Goal: Task Accomplishment & Management: Manage account settings

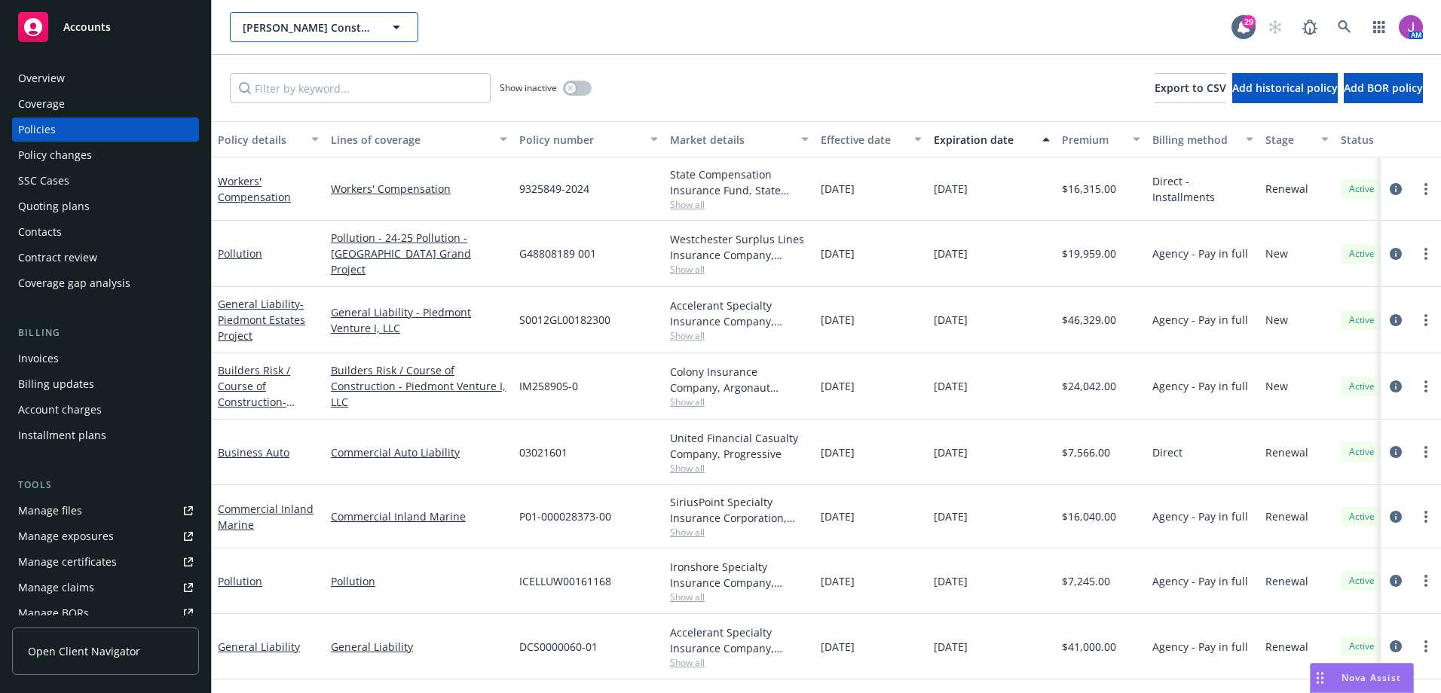
click at [277, 34] on span "[PERSON_NAME] Construction Company" at bounding box center [308, 28] width 130 height 16
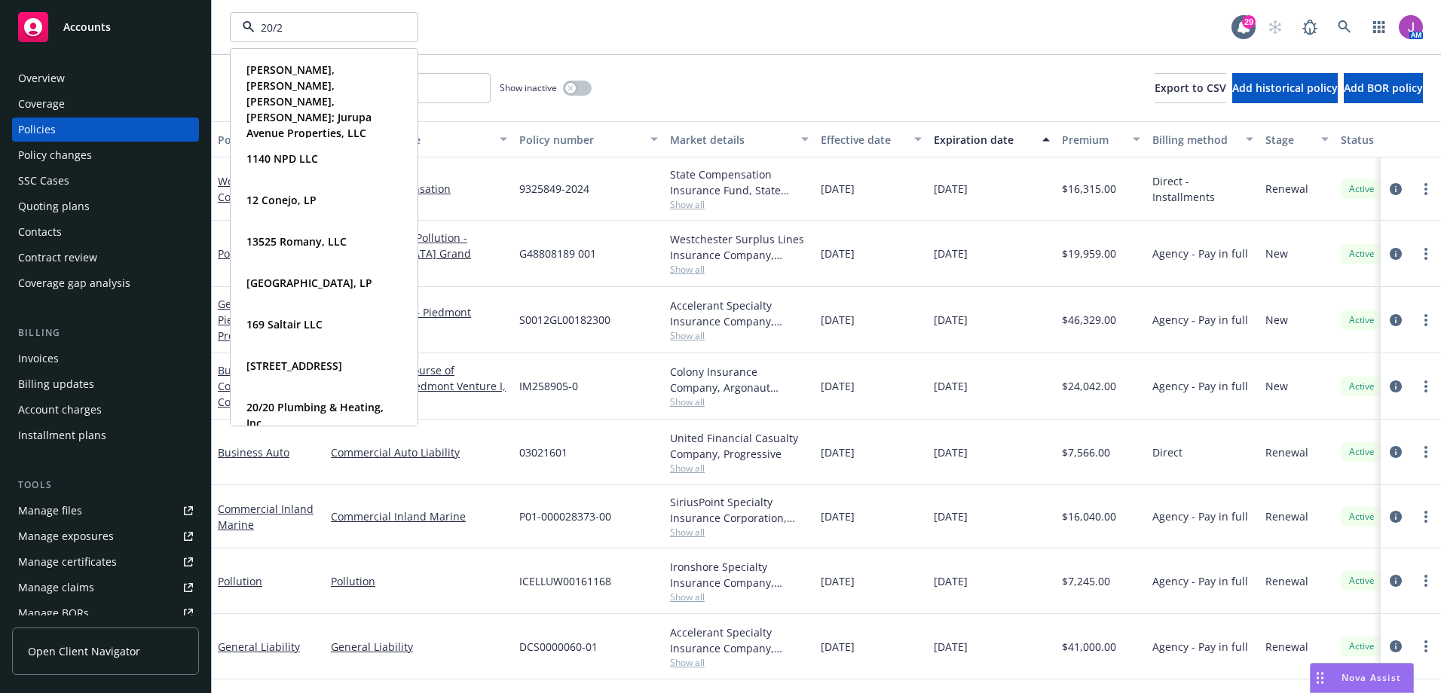
type input "20/20"
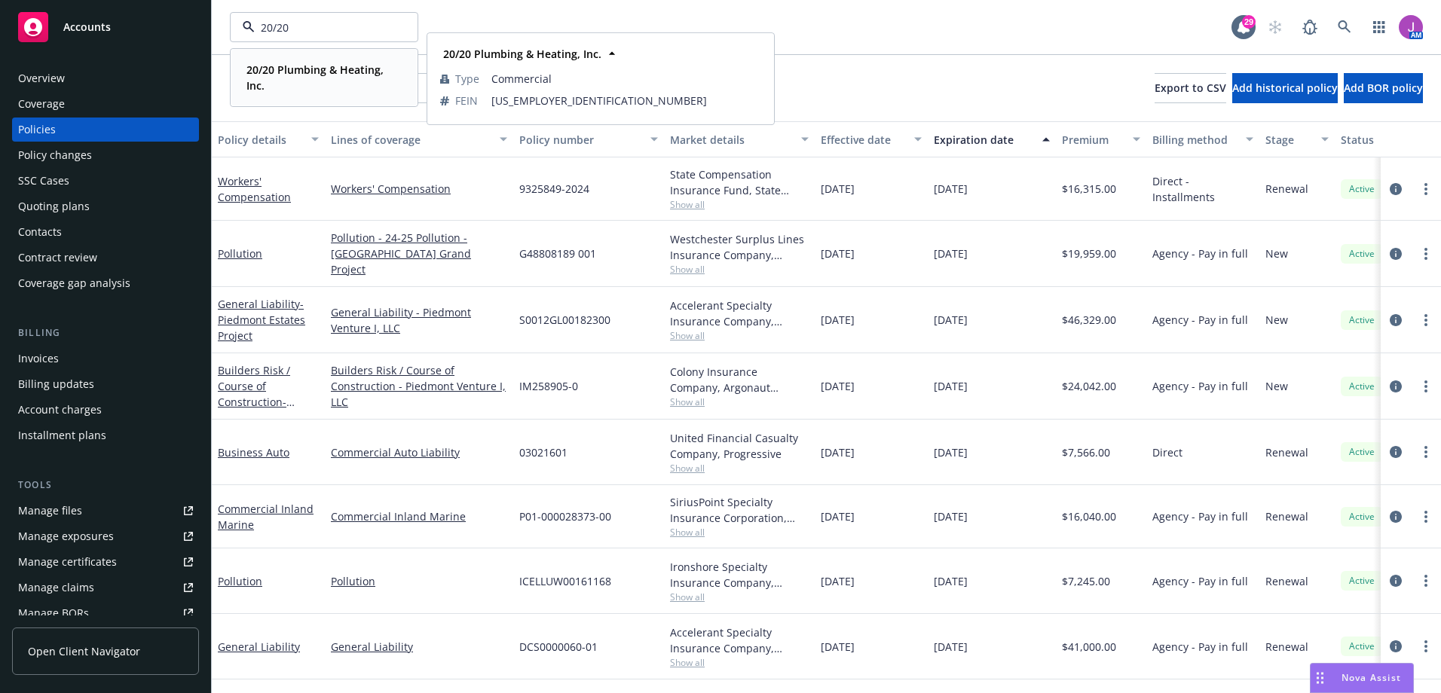
click at [289, 78] on span "20/20 Plumbing & Heating, Inc." at bounding box center [322, 78] width 152 height 32
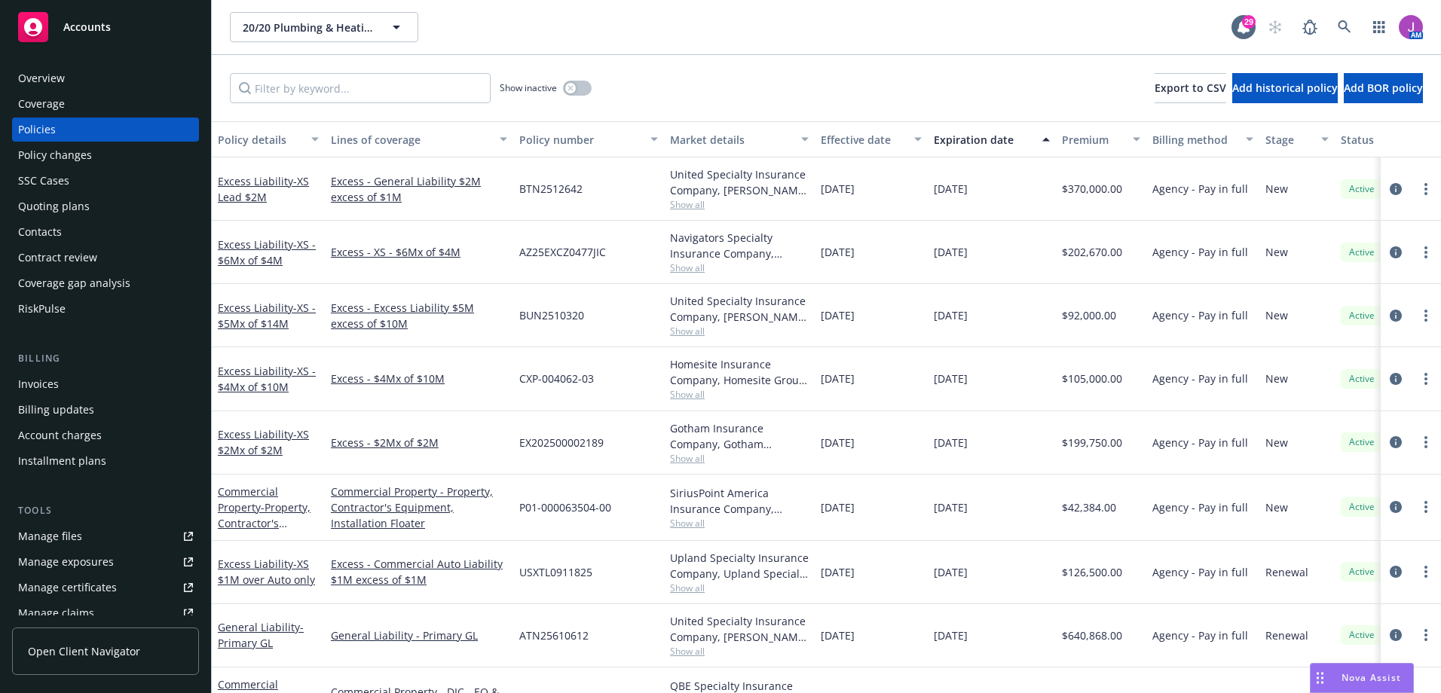
click at [69, 73] on div "Overview" at bounding box center [105, 78] width 175 height 24
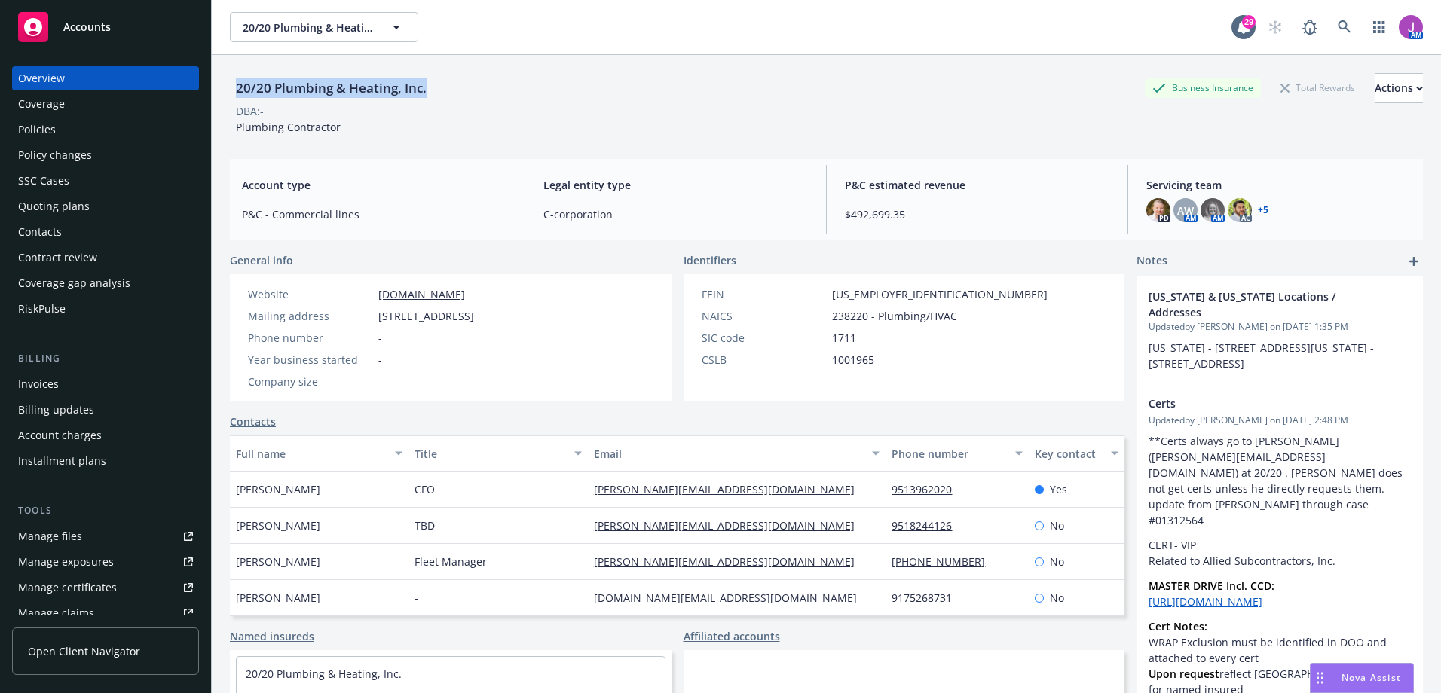
drag, startPoint x: 232, startPoint y: 88, endPoint x: 516, endPoint y: 92, distance: 283.5
click at [516, 92] on div "20/20 Plumbing & Heating, Inc. Business Insurance Total Rewards Actions" at bounding box center [826, 88] width 1193 height 30
copy div "20/20 Plumbing & Heating, Inc."
click at [92, 127] on div "Policies" at bounding box center [105, 130] width 175 height 24
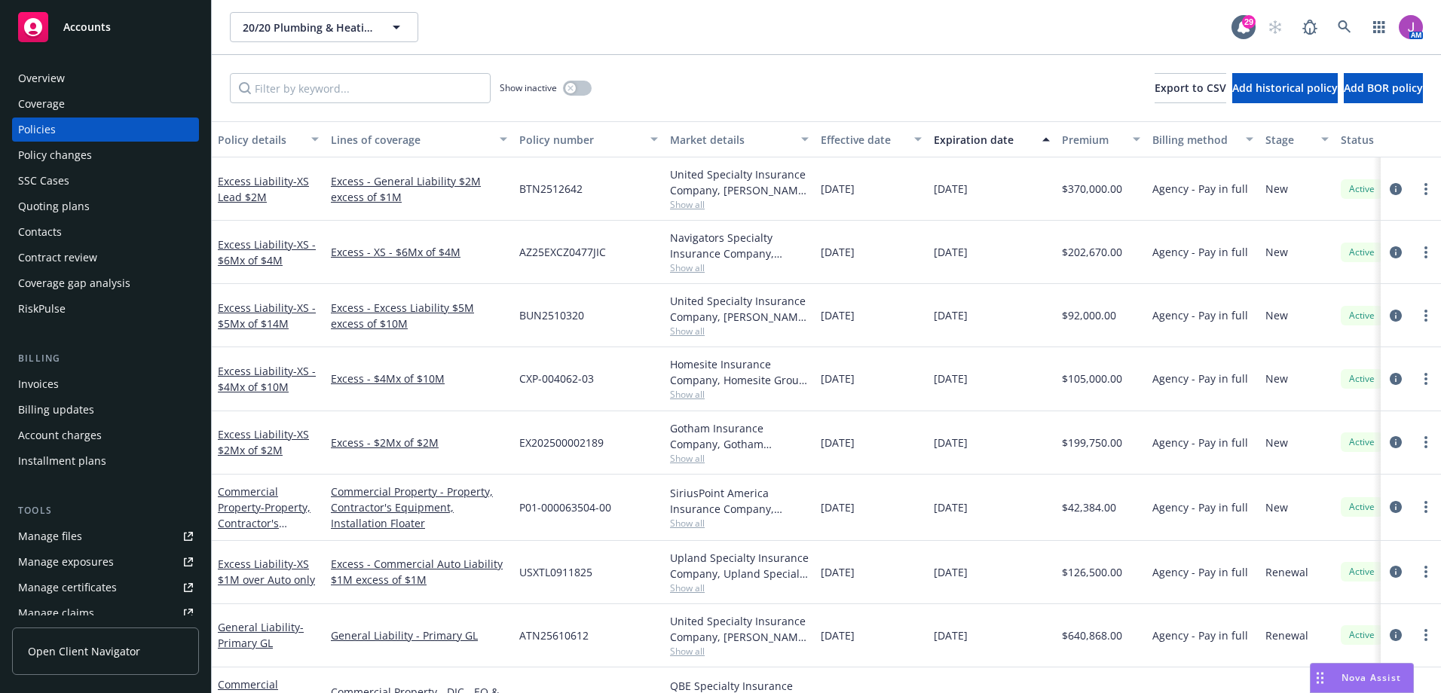
click at [77, 83] on div "Overview" at bounding box center [105, 78] width 175 height 24
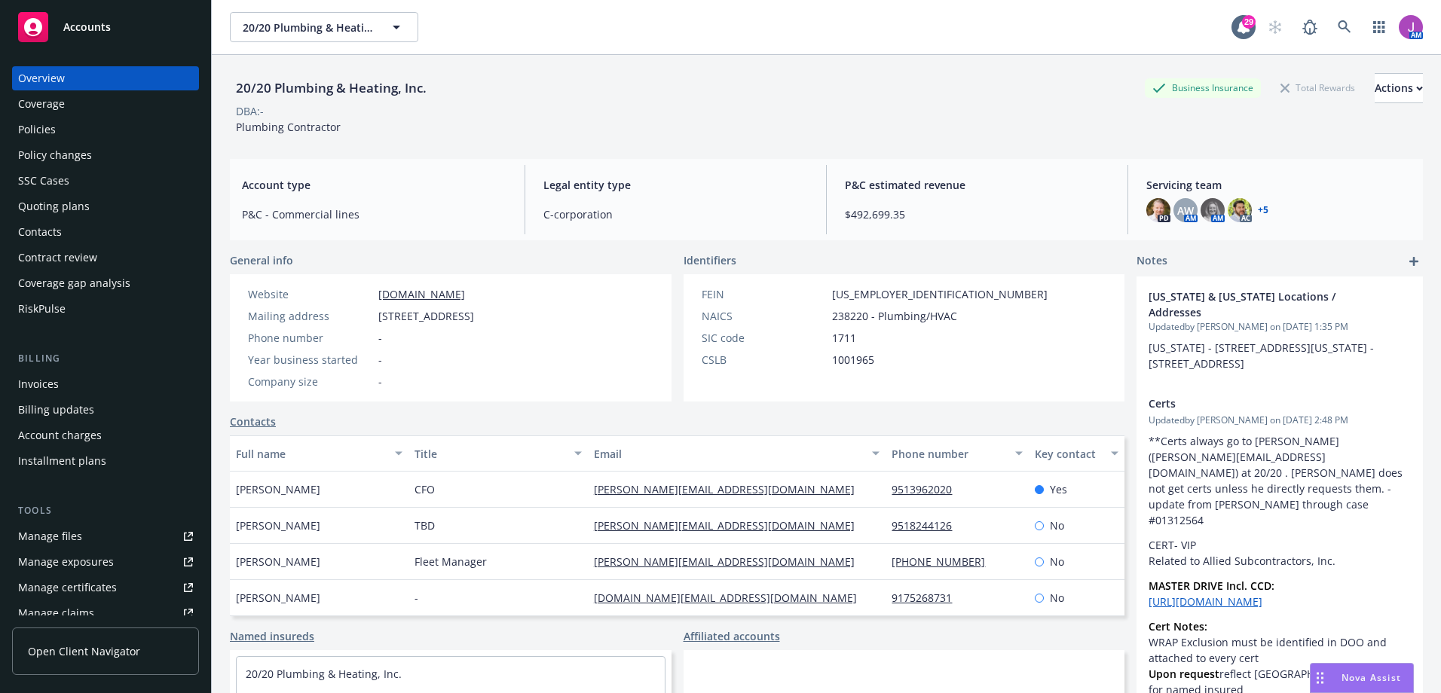
click at [54, 534] on div "Manage files" at bounding box center [50, 537] width 64 height 24
click at [277, 38] on button "20/20 Plumbing & Heating, Inc." at bounding box center [324, 27] width 188 height 30
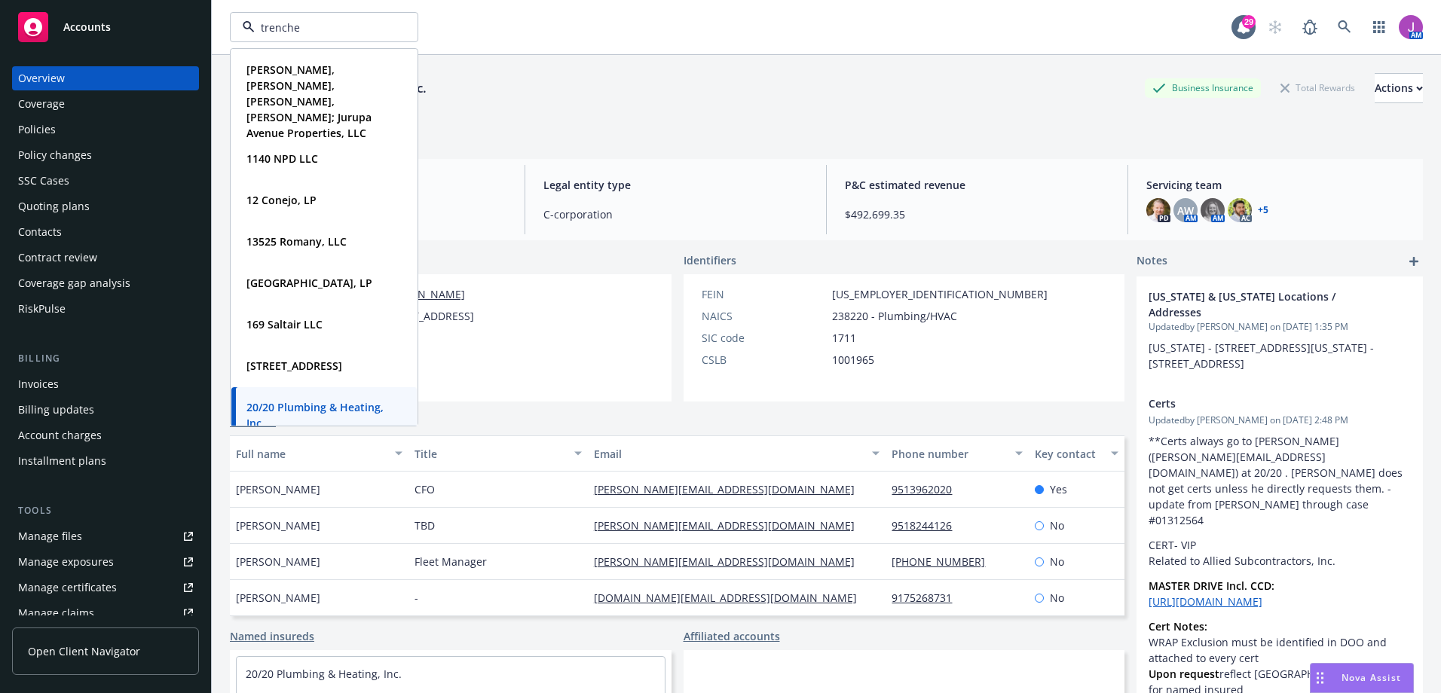
type input "trencher"
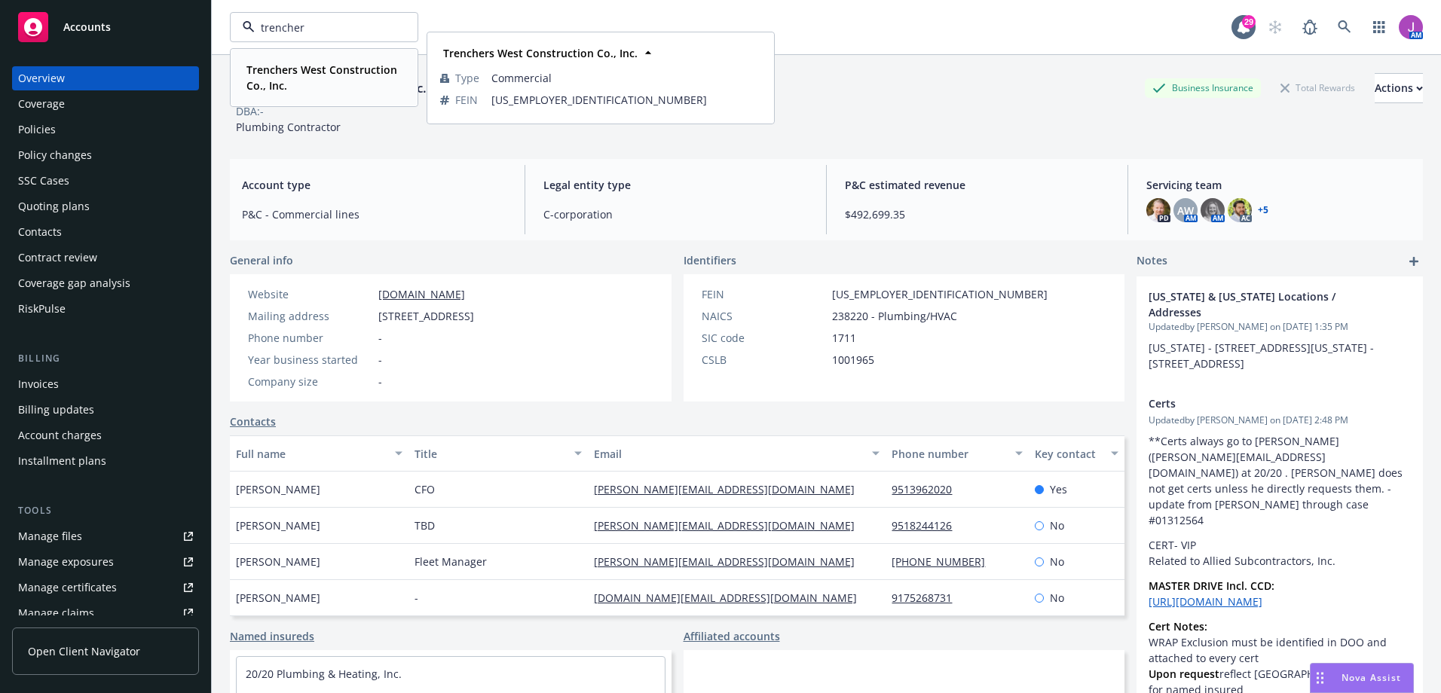
click at [287, 72] on strong "Trenchers West Construction Co., Inc." at bounding box center [321, 78] width 151 height 30
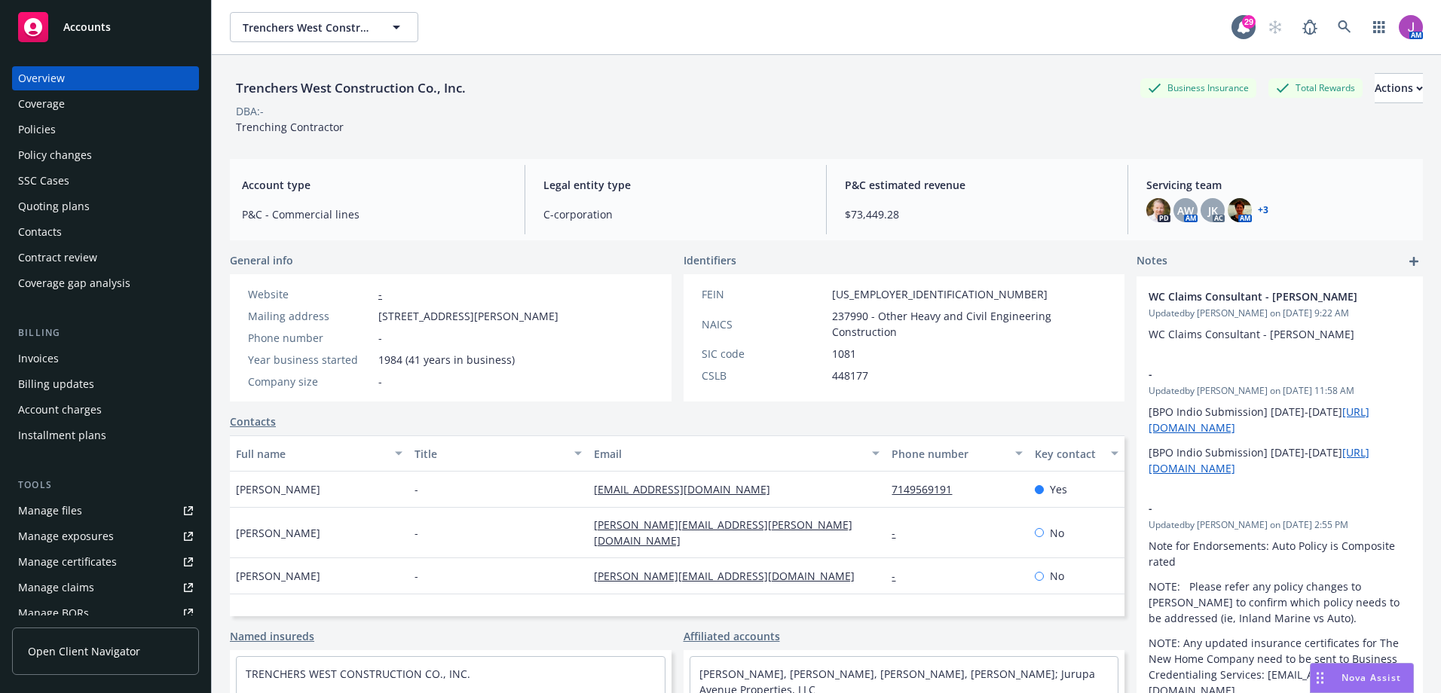
click at [54, 127] on div "Policies" at bounding box center [37, 130] width 38 height 24
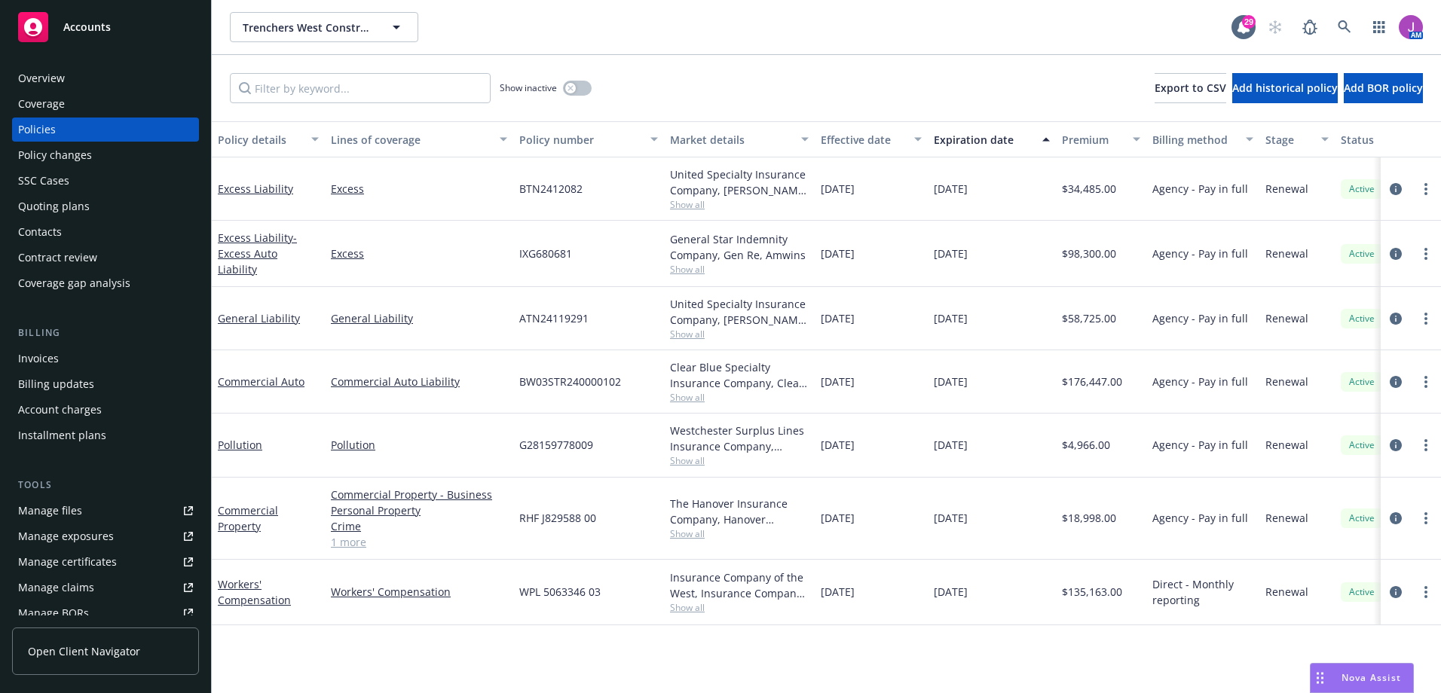
click at [691, 397] on span "Show all" at bounding box center [739, 397] width 139 height 13
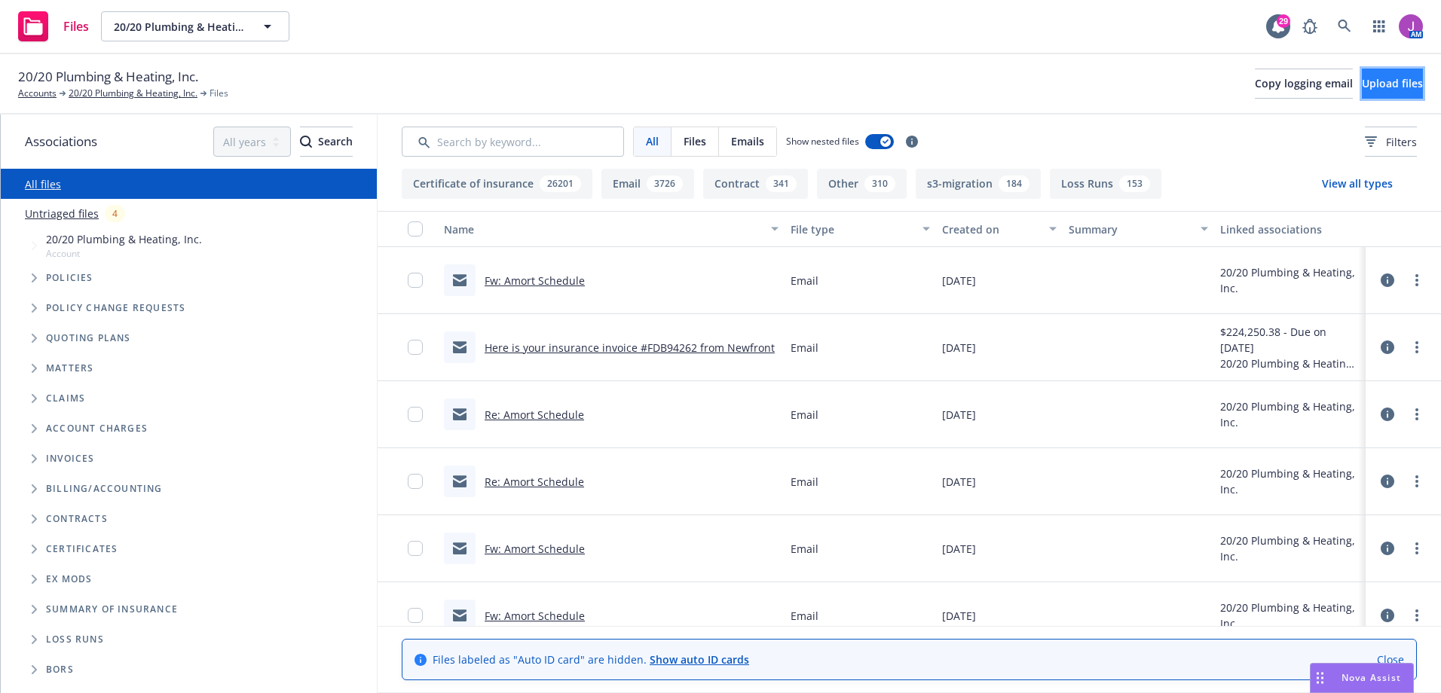
click at [1362, 85] on span "Upload files" at bounding box center [1392, 83] width 61 height 14
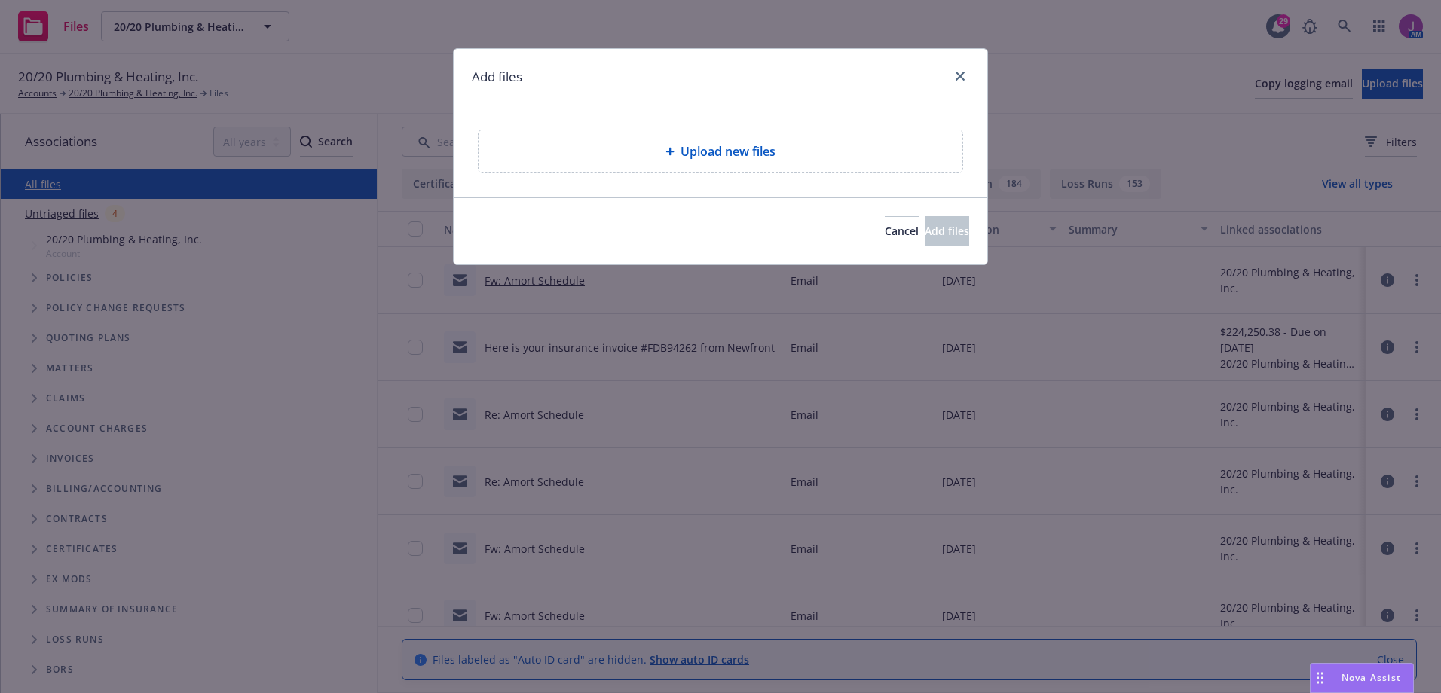
click at [707, 161] on div "Upload new files" at bounding box center [721, 151] width 484 height 42
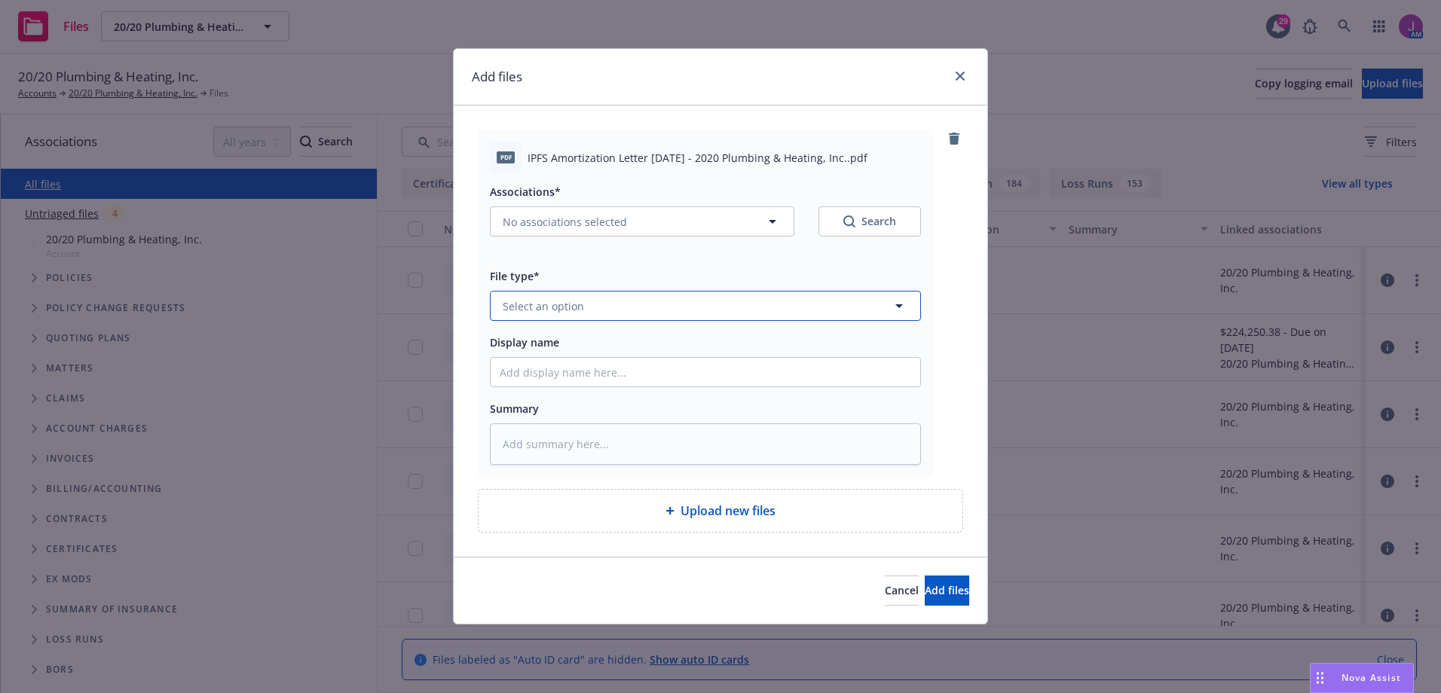
click at [608, 308] on button "Select an option" at bounding box center [705, 306] width 431 height 30
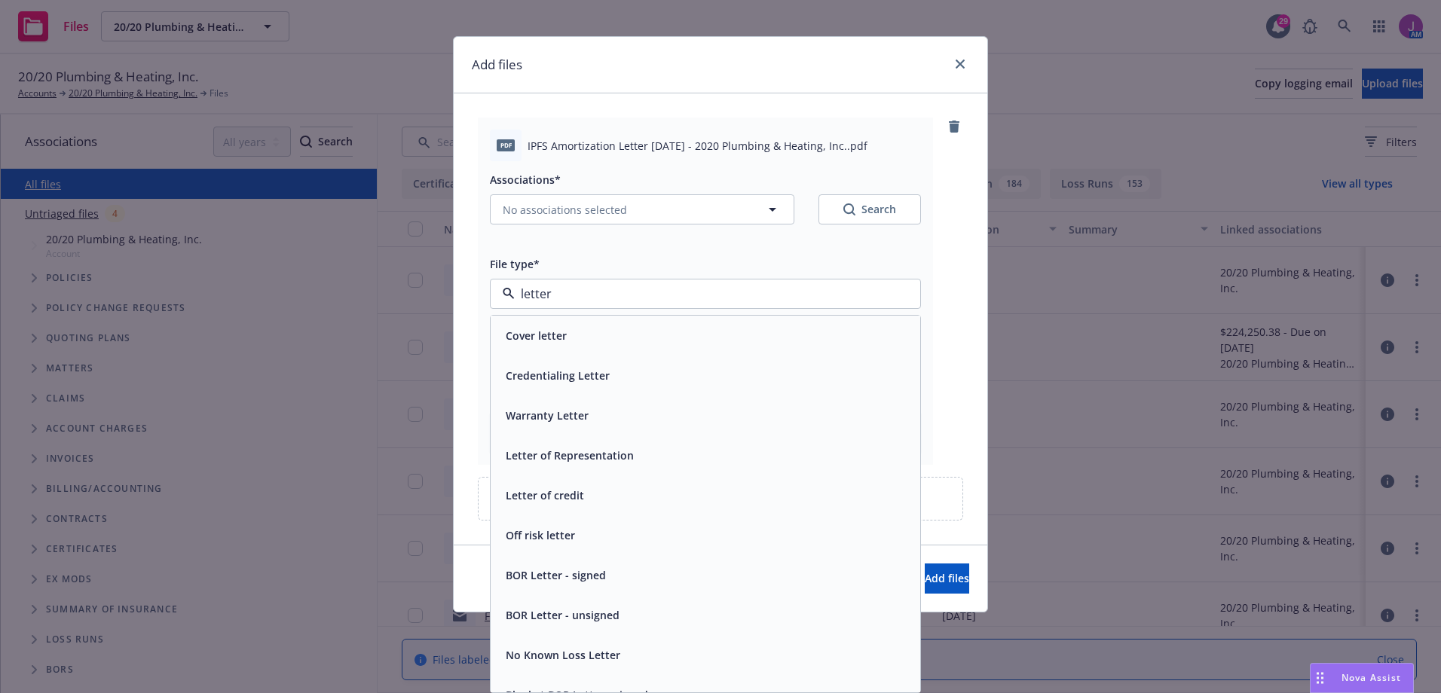
type input "letter"
drag, startPoint x: 577, startPoint y: 306, endPoint x: 480, endPoint y: 288, distance: 98.9
click at [480, 288] on div "pdf IPFS Amortization Letter 8-8-25 - 2020 Plumbing & Heating, Inc..pdf Associa…" at bounding box center [705, 291] width 455 height 347
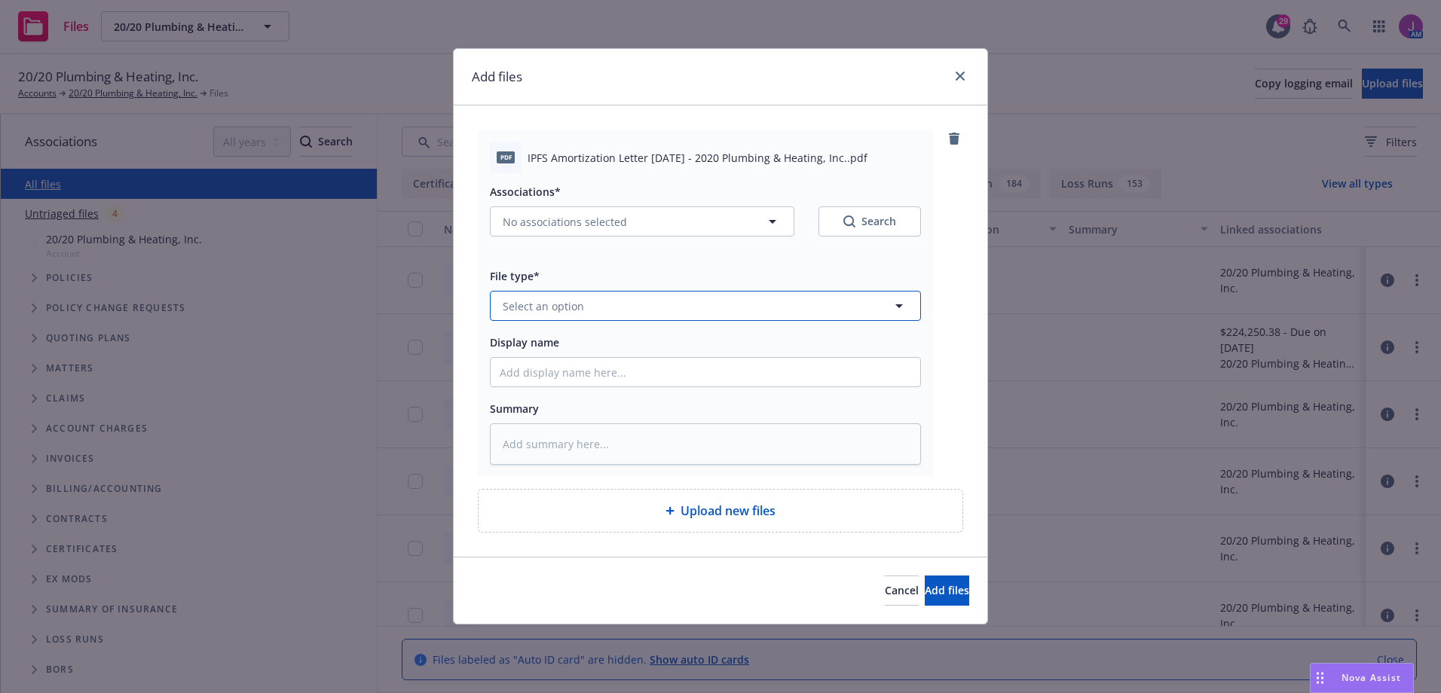
click at [568, 294] on button "Select an option" at bounding box center [705, 306] width 431 height 30
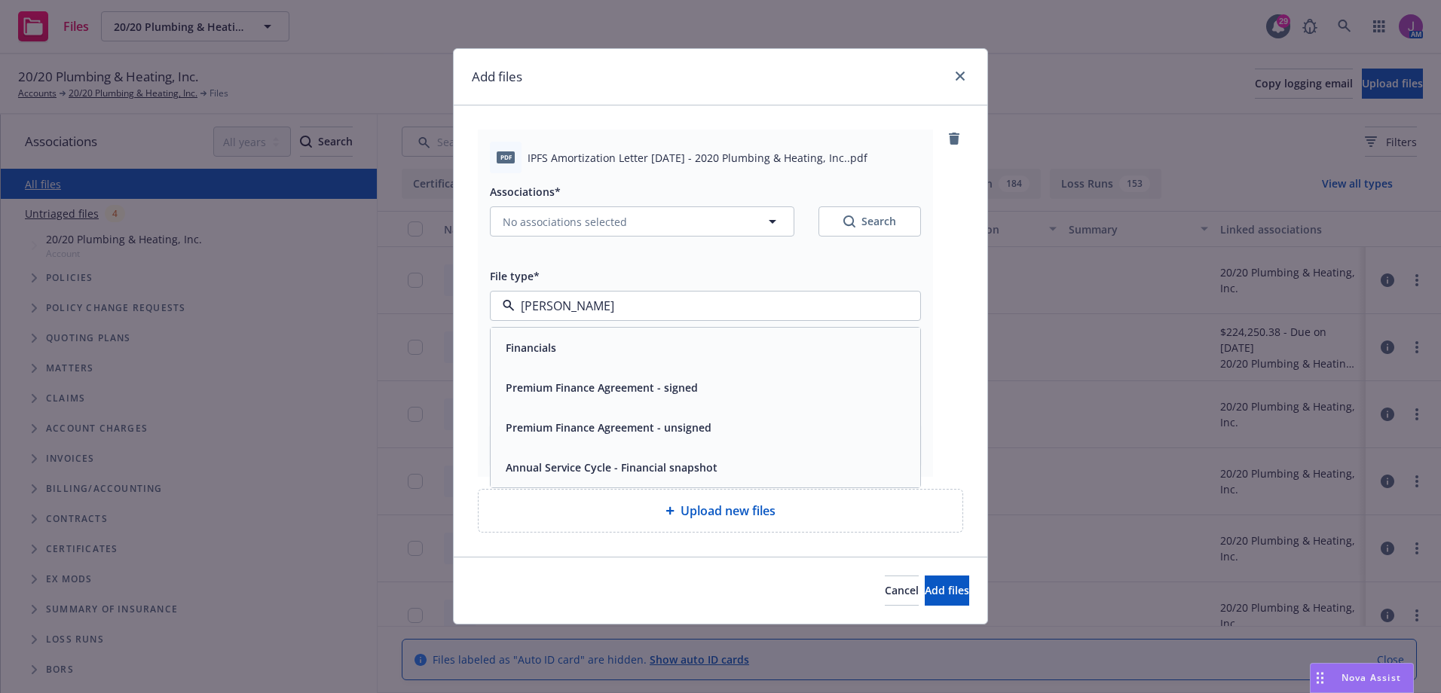
drag, startPoint x: 527, startPoint y: 306, endPoint x: 501, endPoint y: 306, distance: 25.6
click at [501, 306] on div "finan" at bounding box center [705, 306] width 431 height 30
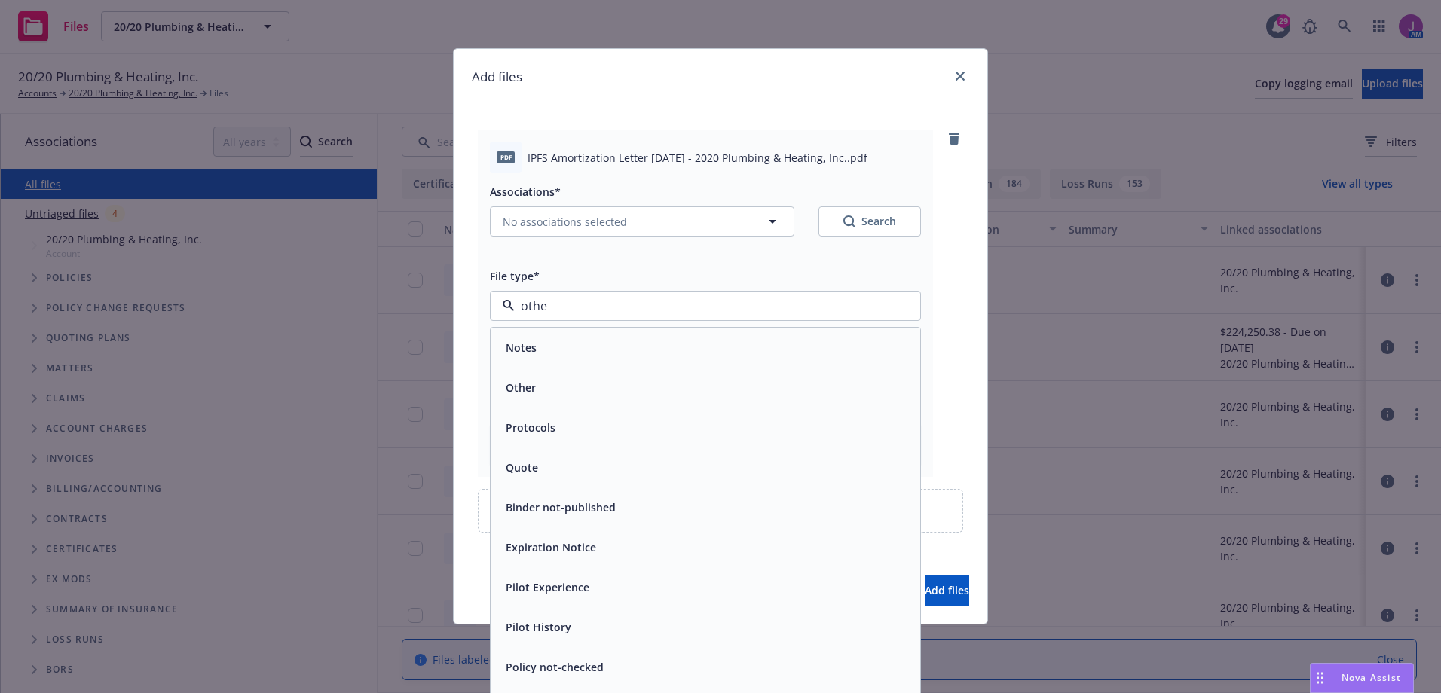
type input "other"
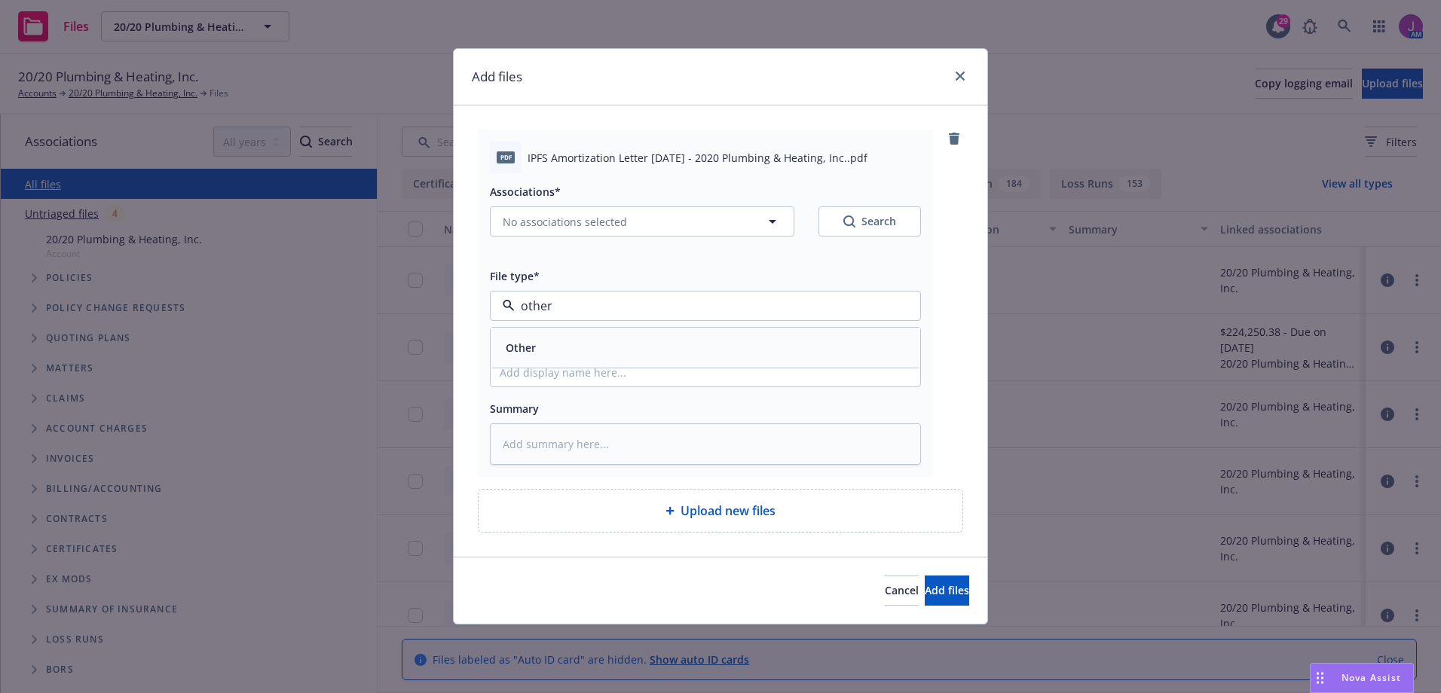
click at [546, 343] on div "Other" at bounding box center [706, 348] width 412 height 22
click at [926, 587] on span "Add files" at bounding box center [947, 590] width 44 height 14
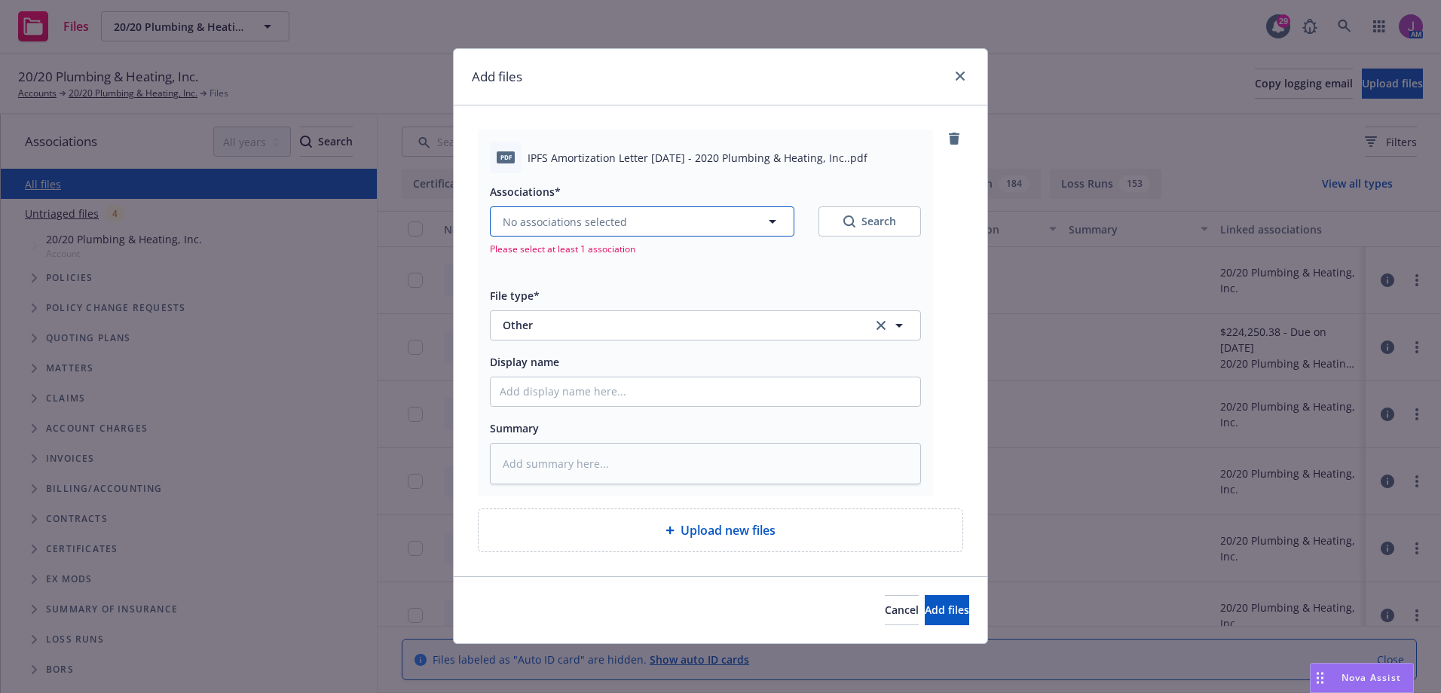
click at [640, 234] on button "No associations selected" at bounding box center [642, 222] width 305 height 30
type textarea "x"
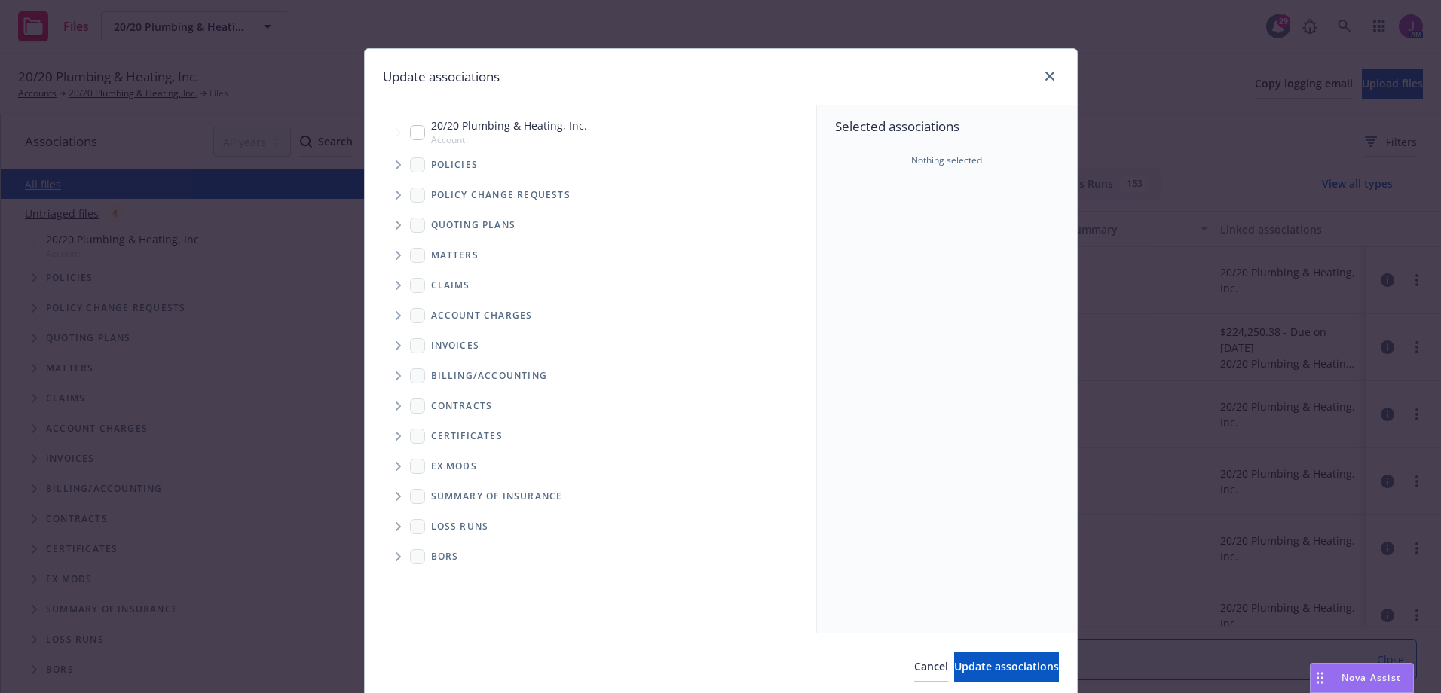
click at [415, 133] on input "Tree Example" at bounding box center [417, 132] width 15 height 15
checkbox input "true"
click at [954, 665] on span "Update associations" at bounding box center [1006, 667] width 105 height 14
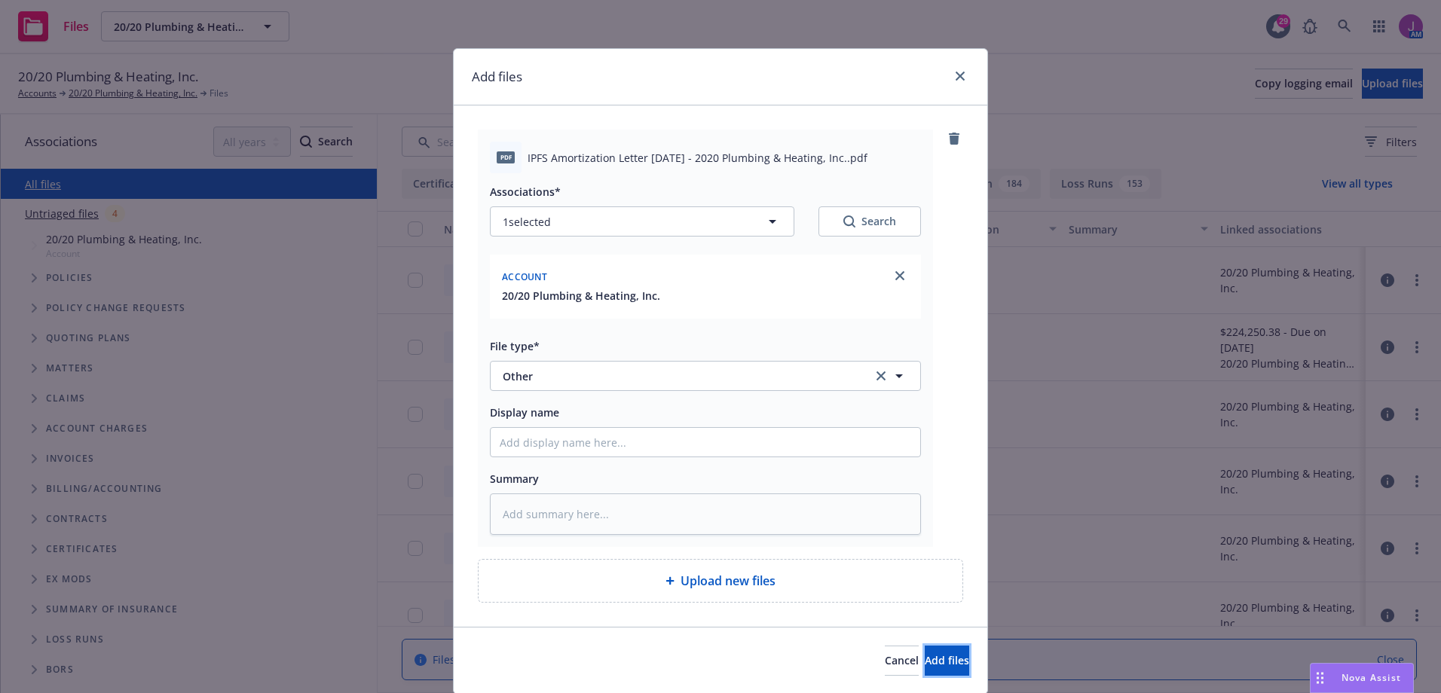
click at [931, 657] on span "Add files" at bounding box center [947, 661] width 44 height 14
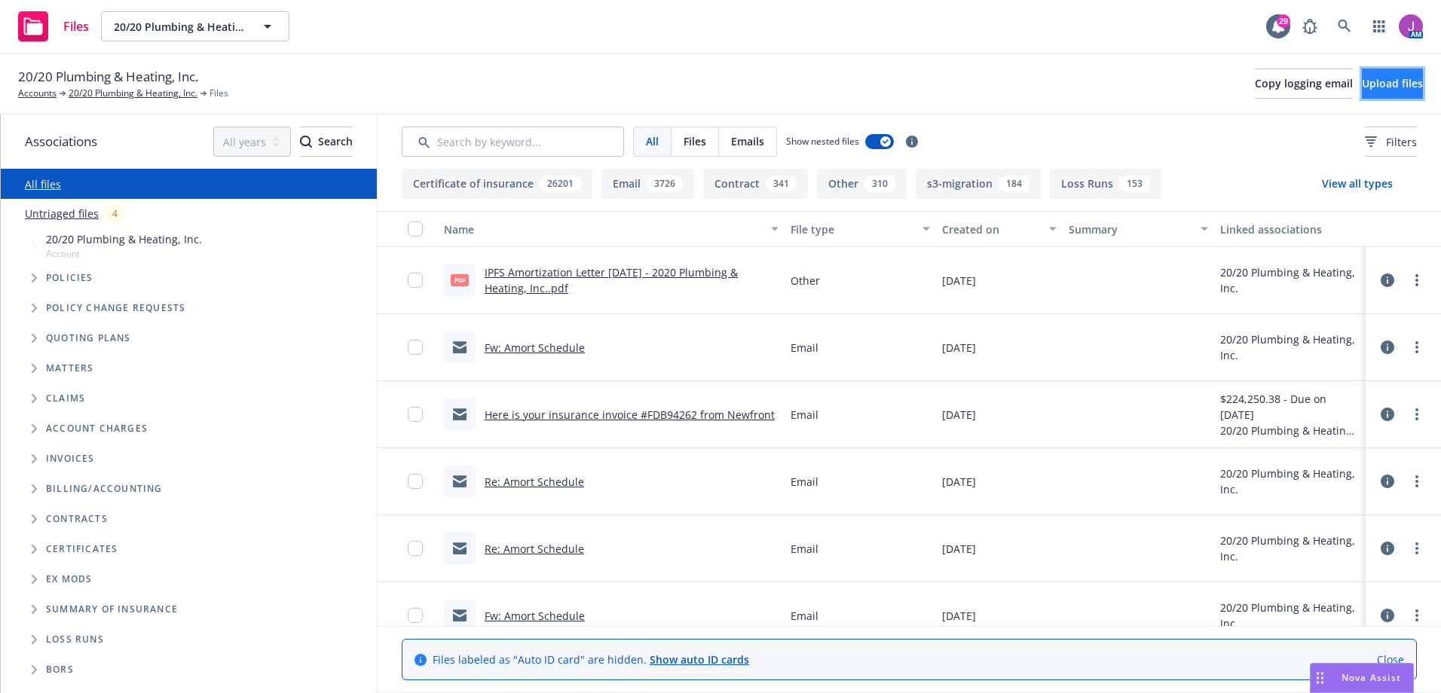
click at [1362, 93] on button "Upload files" at bounding box center [1392, 84] width 61 height 30
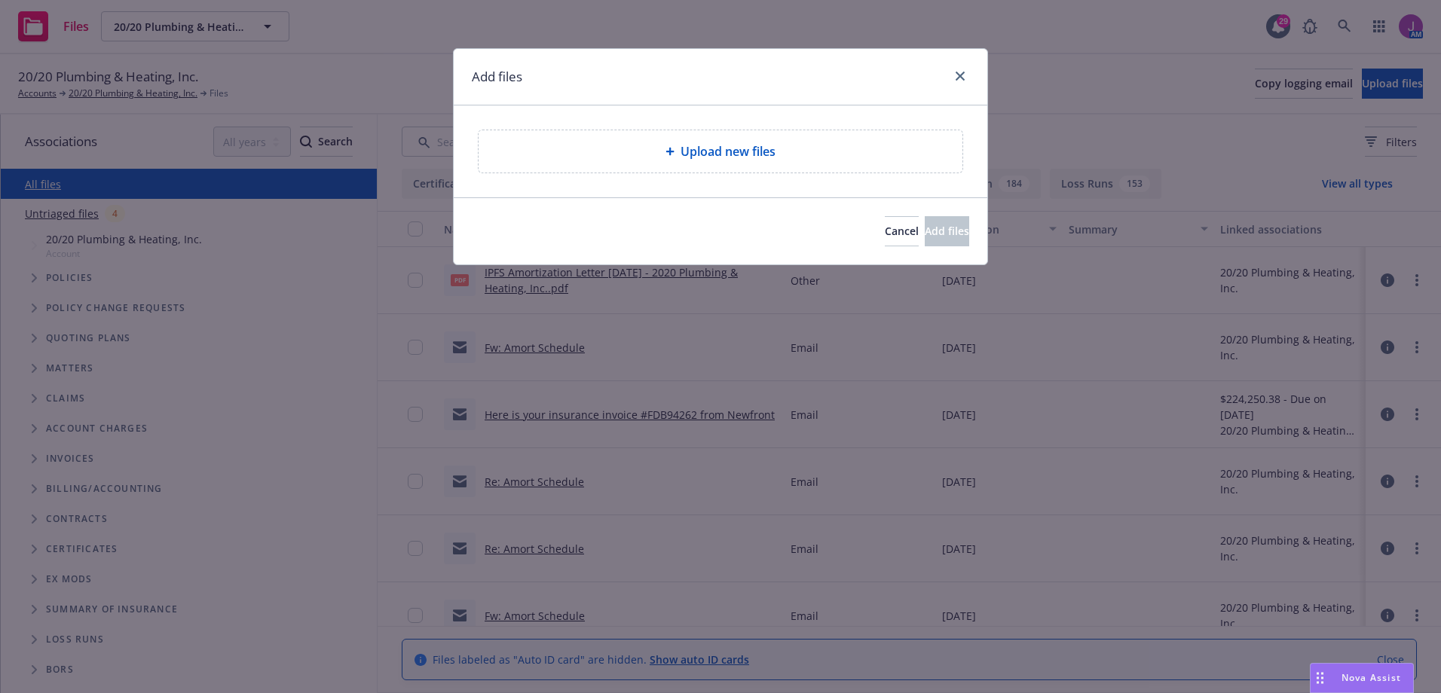
click at [712, 155] on span "Upload new files" at bounding box center [728, 151] width 95 height 18
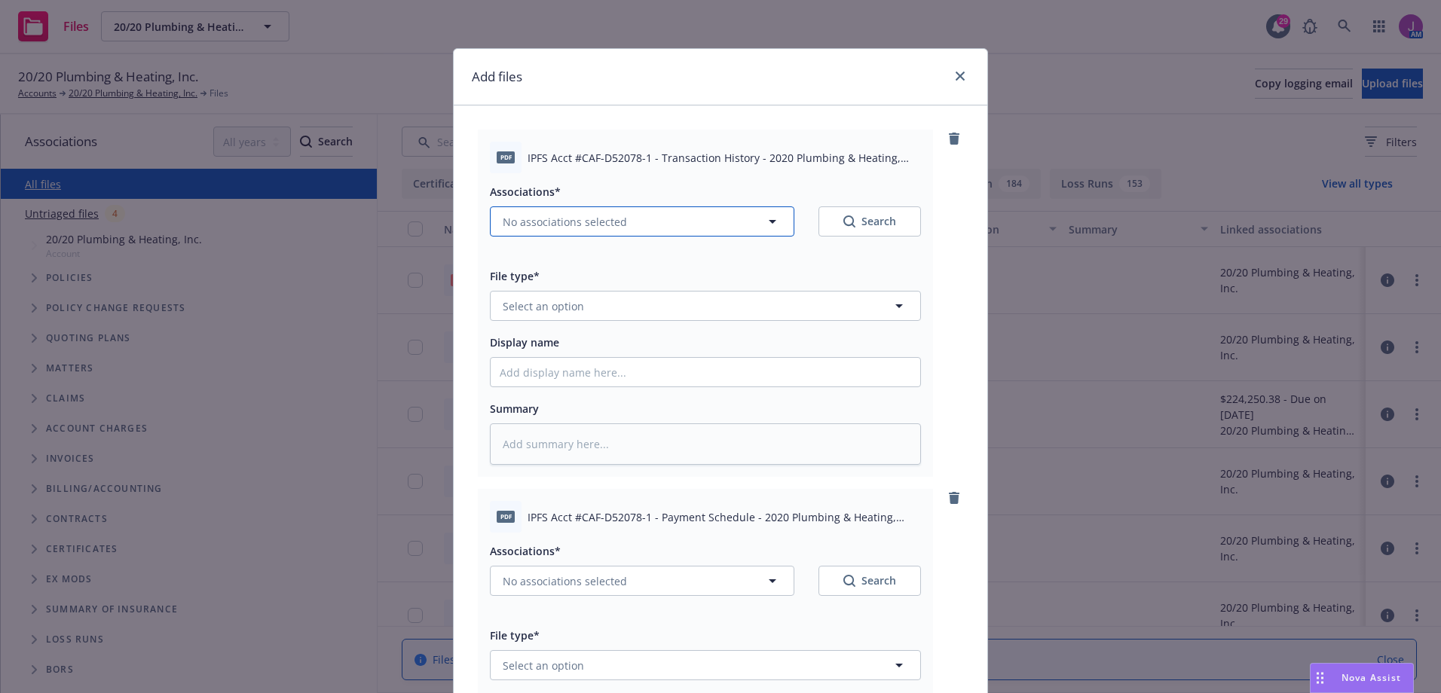
click at [520, 225] on span "No associations selected" at bounding box center [565, 222] width 124 height 16
type textarea "x"
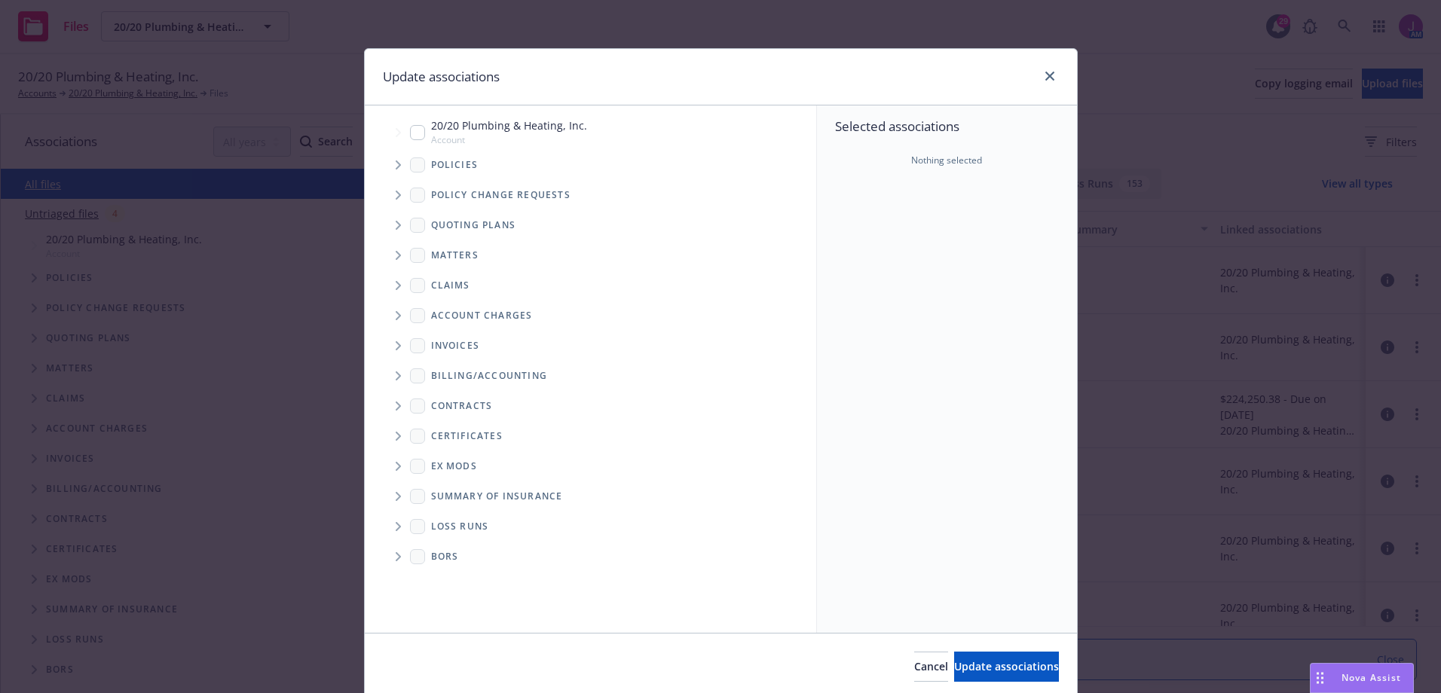
click at [410, 130] on input "Tree Example" at bounding box center [417, 132] width 15 height 15
checkbox input "true"
click at [1019, 661] on span "Update associations" at bounding box center [1006, 667] width 105 height 14
type textarea "x"
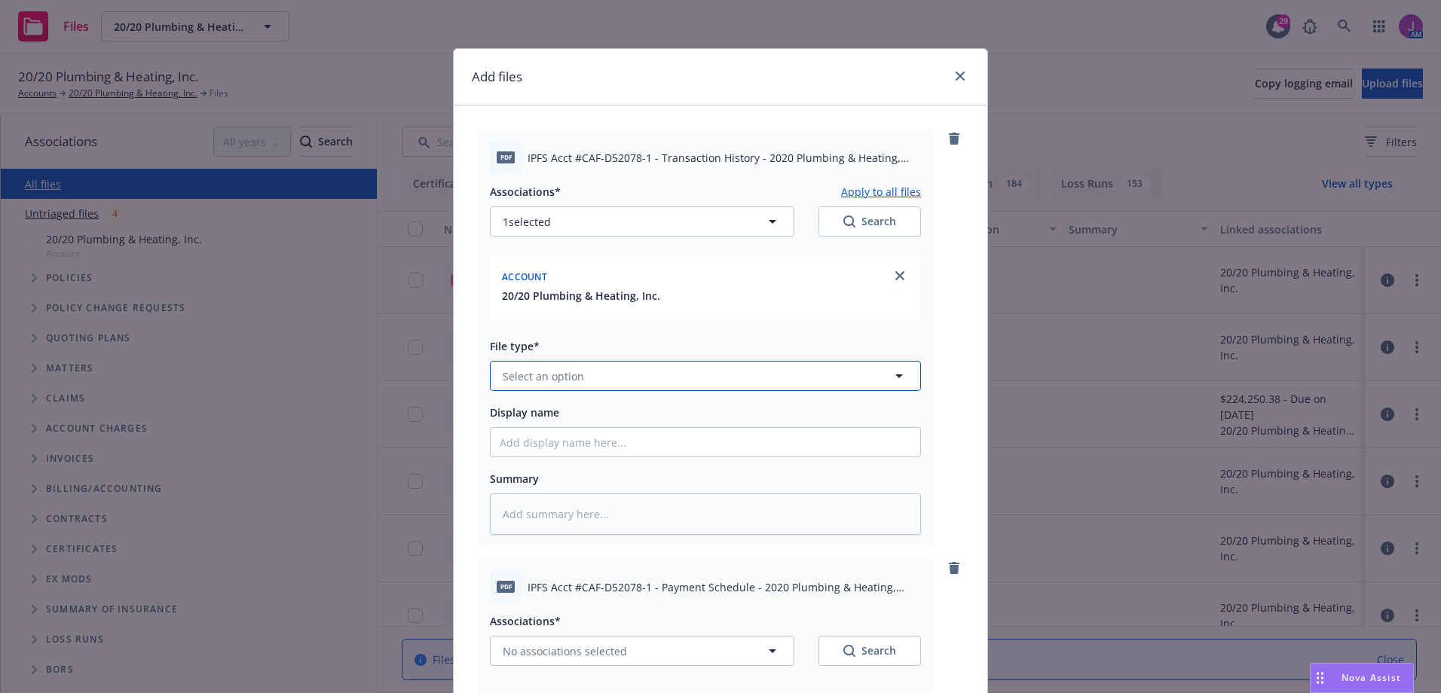
click at [589, 372] on button "Select an option" at bounding box center [705, 376] width 431 height 30
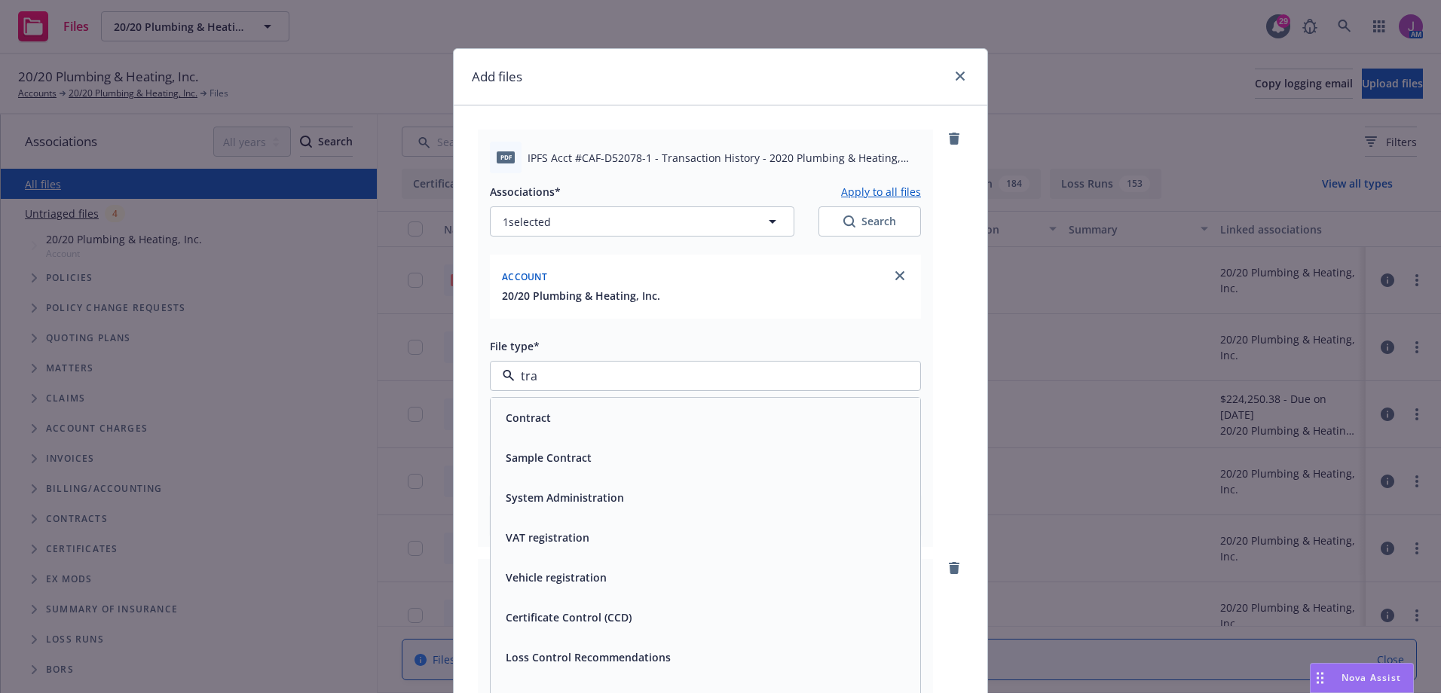
type input "tran"
type textarea "x"
type input "t"
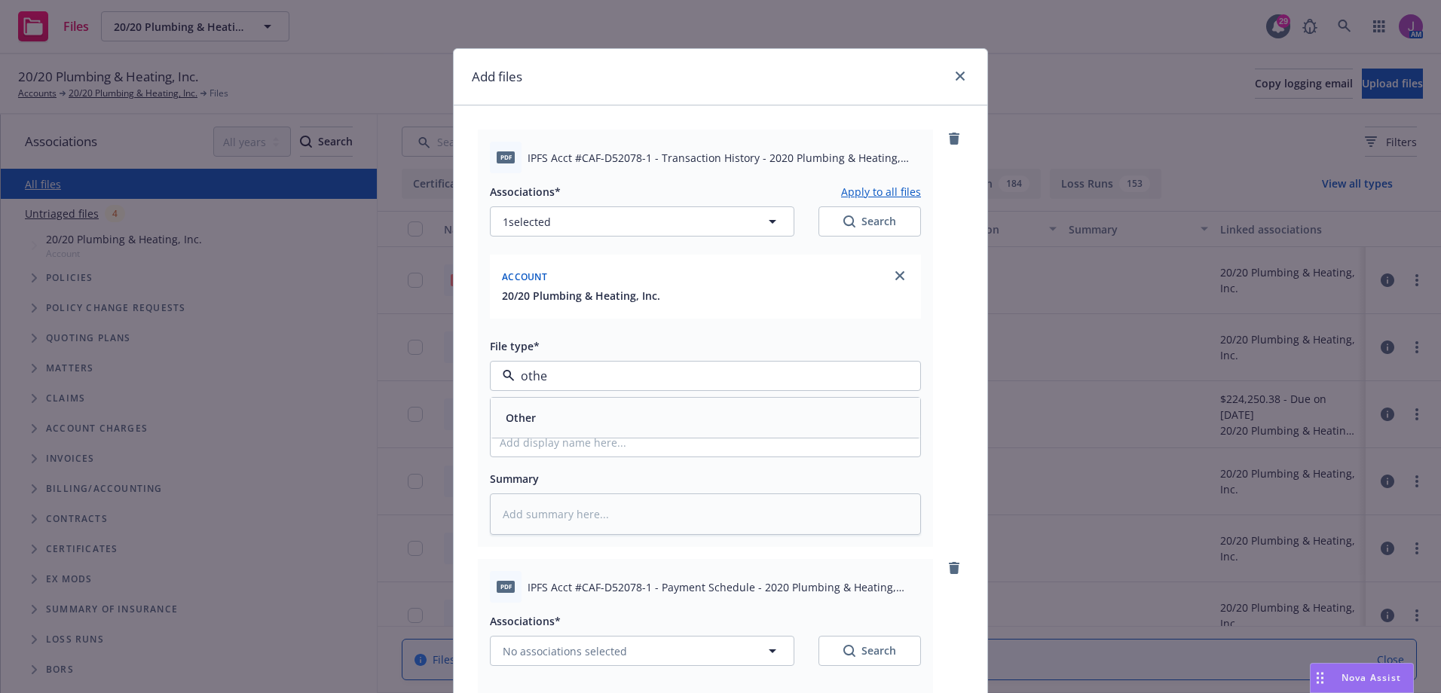
type input "other"
click at [583, 423] on div "Other" at bounding box center [706, 418] width 412 height 22
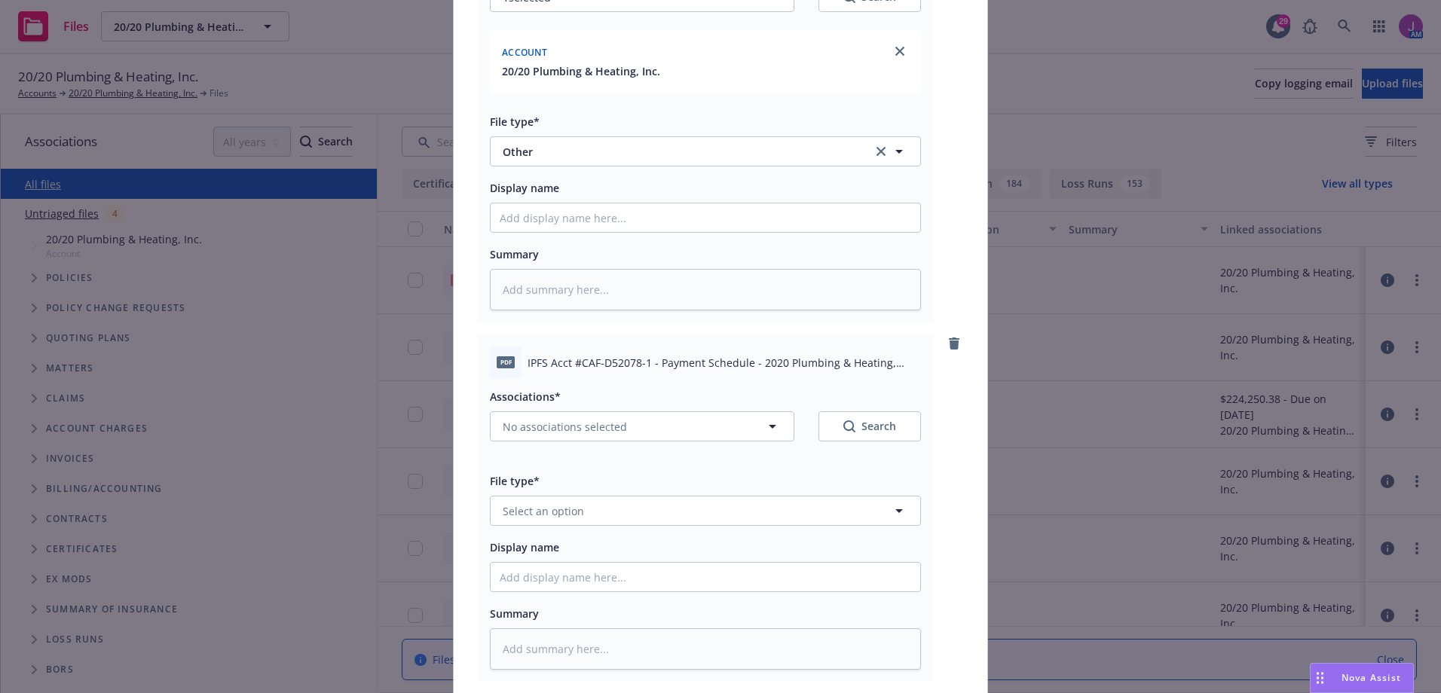
scroll to position [226, 0]
click at [565, 420] on span "No associations selected" at bounding box center [565, 426] width 124 height 16
type textarea "x"
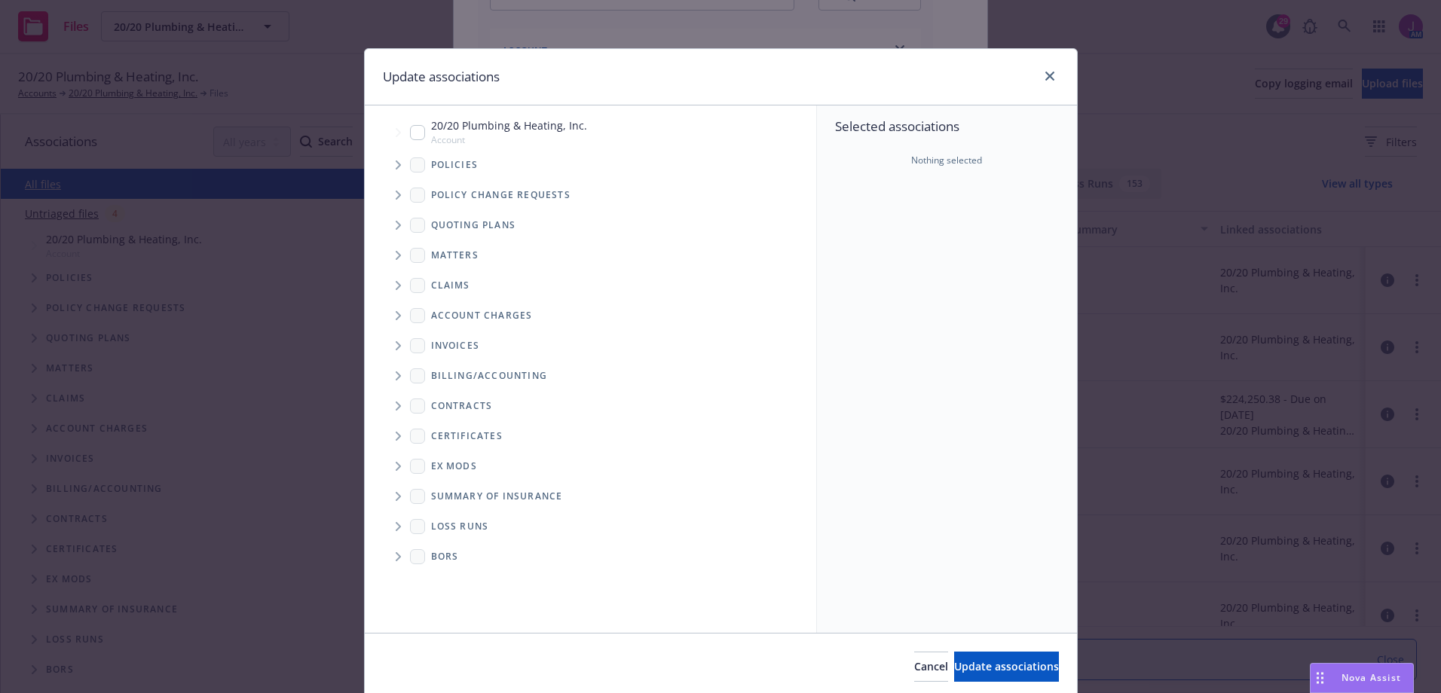
click at [397, 125] on span "Tree Example" at bounding box center [398, 133] width 24 height 24
click at [410, 136] on input "Tree Example" at bounding box center [417, 132] width 15 height 15
checkbox input "true"
click at [987, 660] on span "Update associations" at bounding box center [1006, 667] width 105 height 14
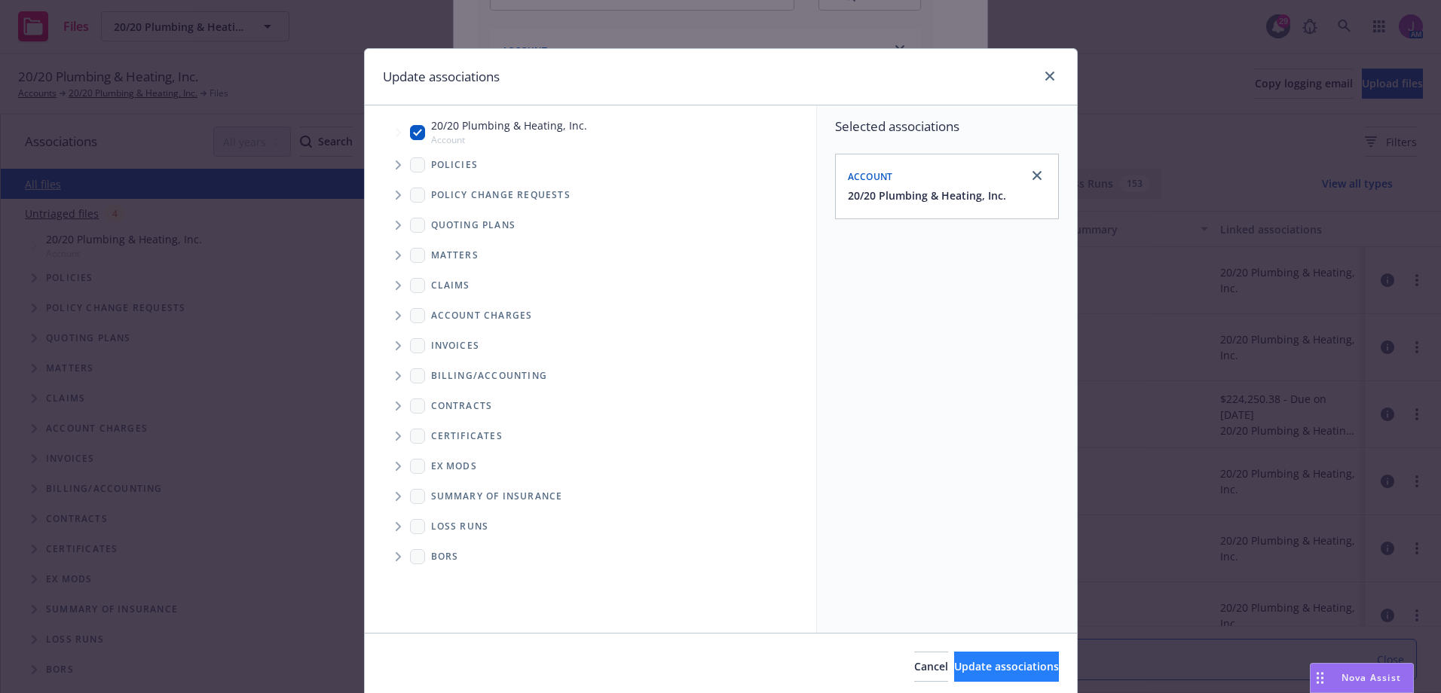
type textarea "x"
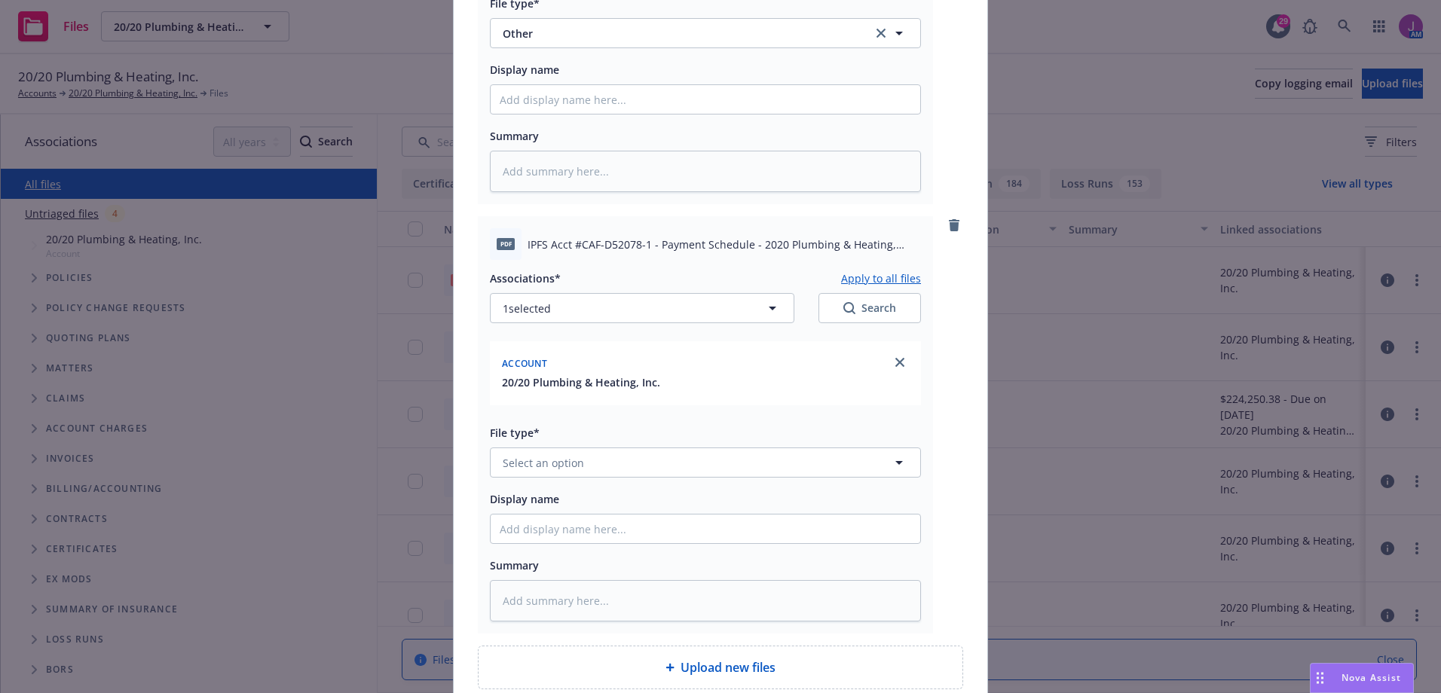
scroll to position [377, 0]
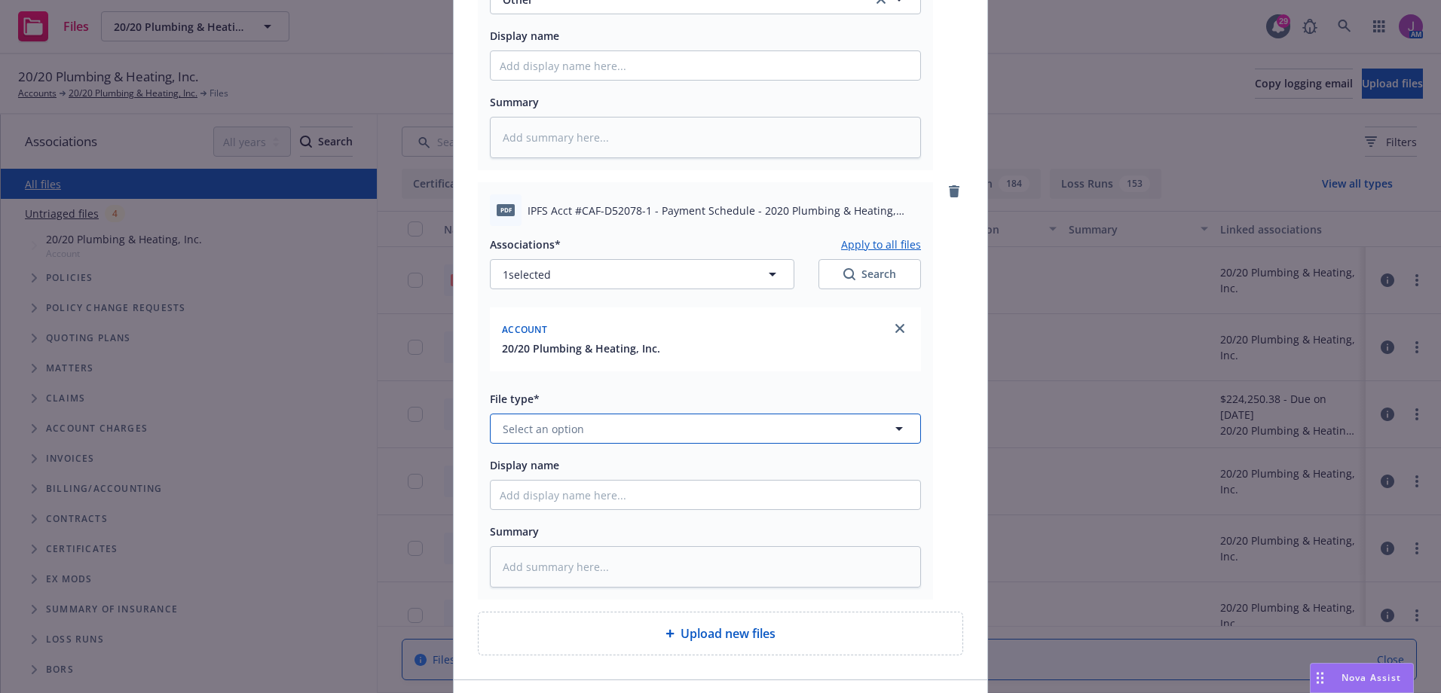
click at [550, 432] on span "Select an option" at bounding box center [543, 429] width 81 height 16
type input "o"
type input "other"
click at [528, 394] on span "Other" at bounding box center [521, 387] width 30 height 16
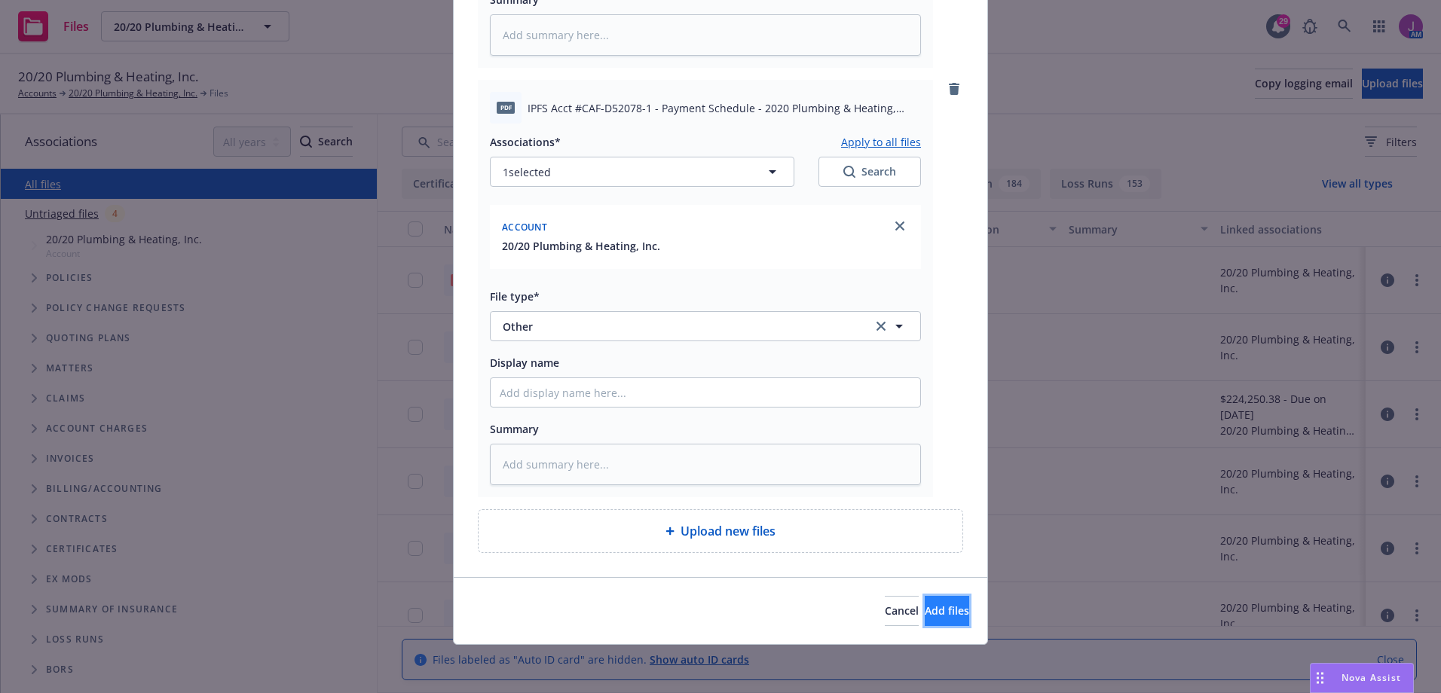
click at [925, 613] on span "Add files" at bounding box center [947, 611] width 44 height 14
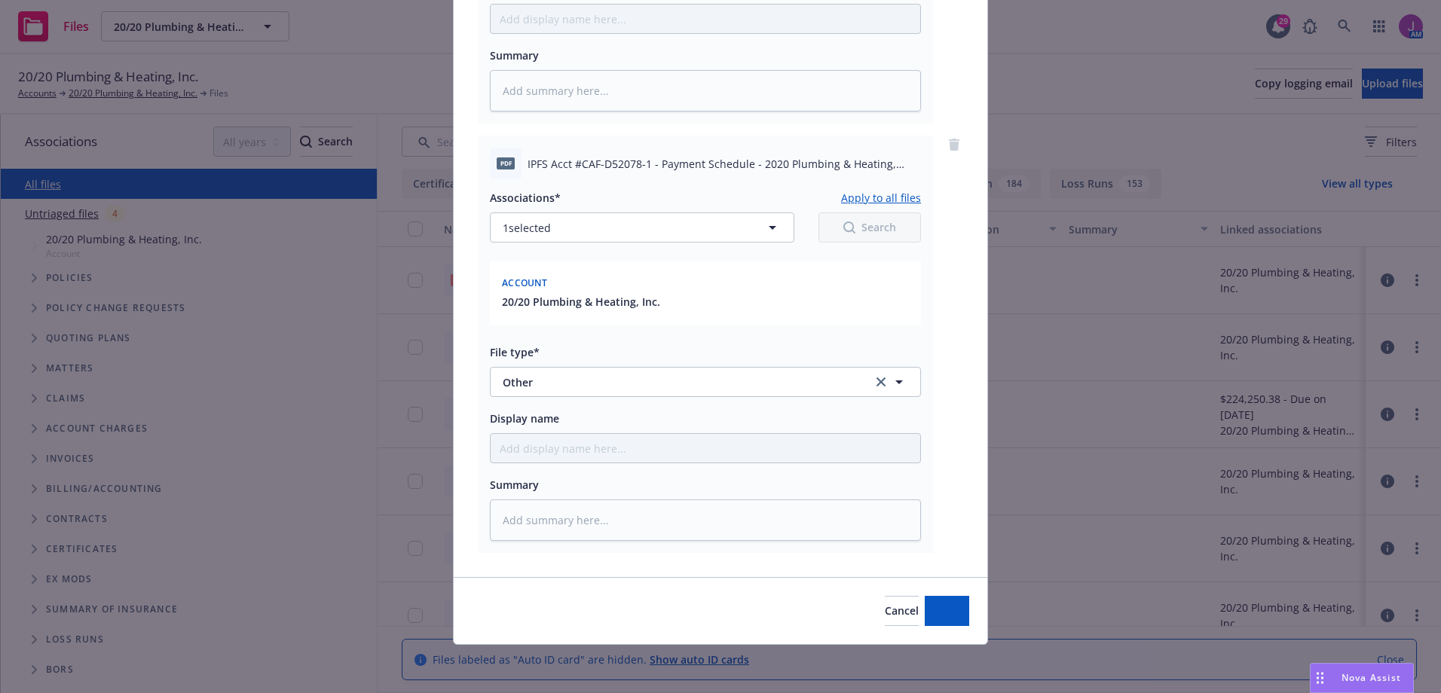
scroll to position [424, 0]
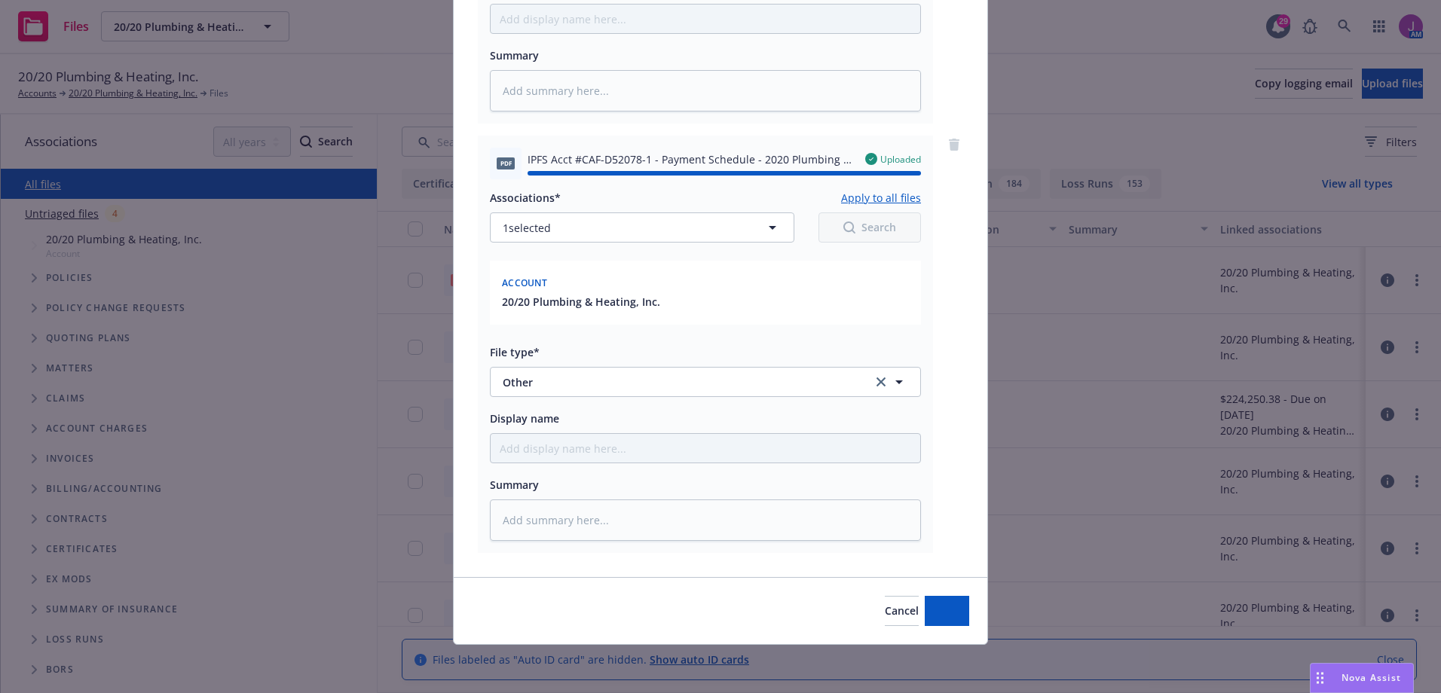
type textarea "x"
